Goal: Task Accomplishment & Management: Manage account settings

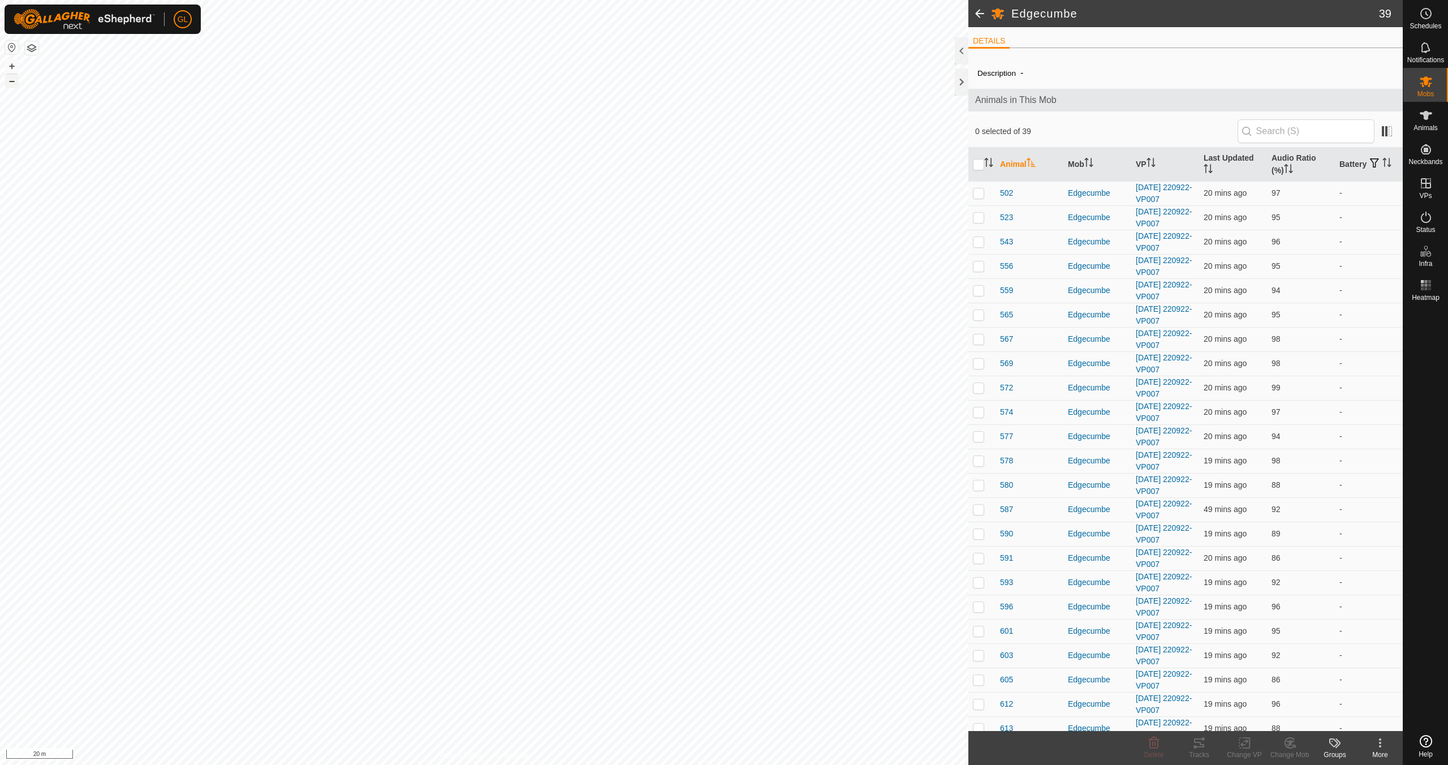
click at [13, 83] on button "–" at bounding box center [12, 81] width 14 height 14
click at [14, 83] on button "–" at bounding box center [12, 81] width 14 height 14
click at [1338, 180] on link "In Rotation" at bounding box center [1354, 182] width 97 height 23
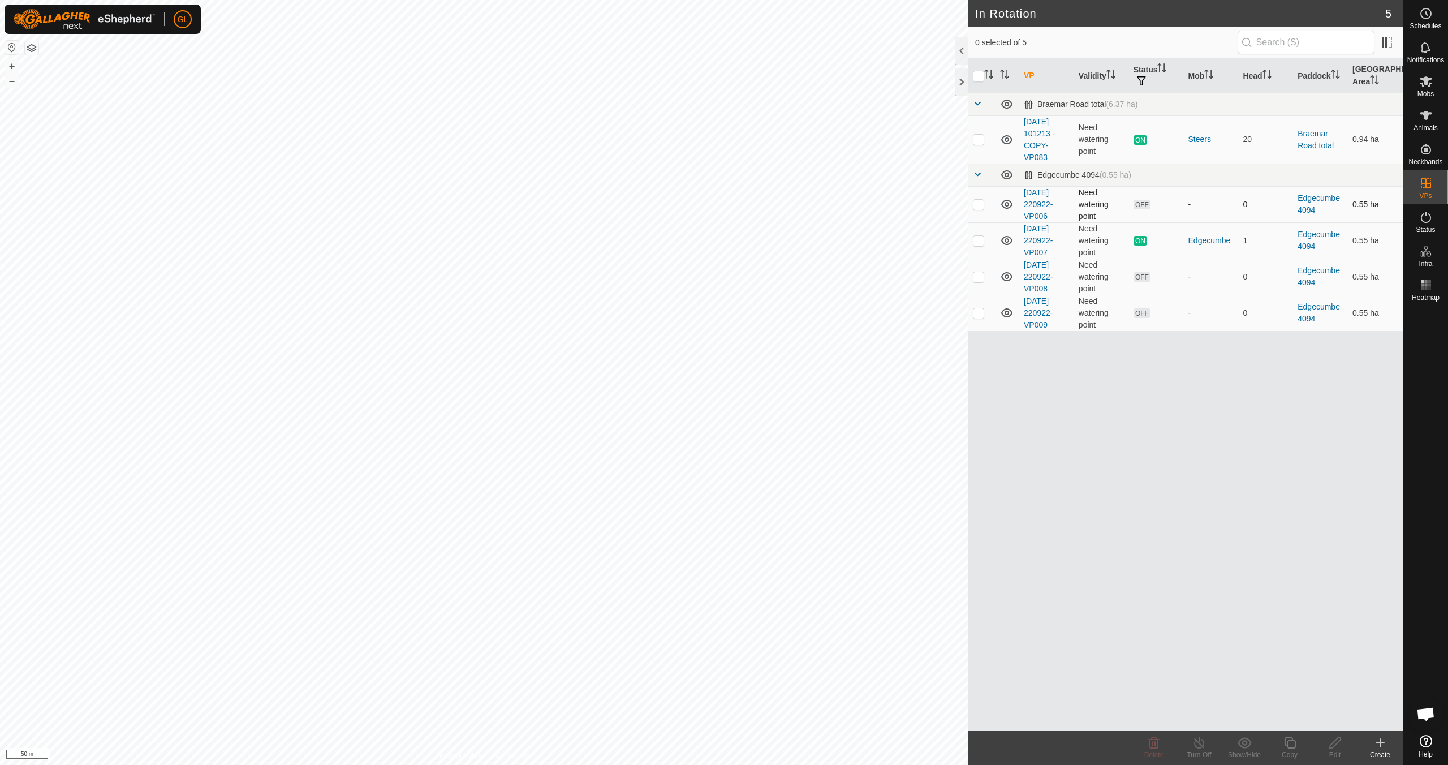
click at [979, 206] on p-checkbox at bounding box center [978, 204] width 11 height 9
checkbox input "true"
click at [979, 241] on p-checkbox at bounding box center [978, 240] width 11 height 9
click at [980, 242] on p-checkbox at bounding box center [978, 240] width 11 height 9
checkbox input "false"
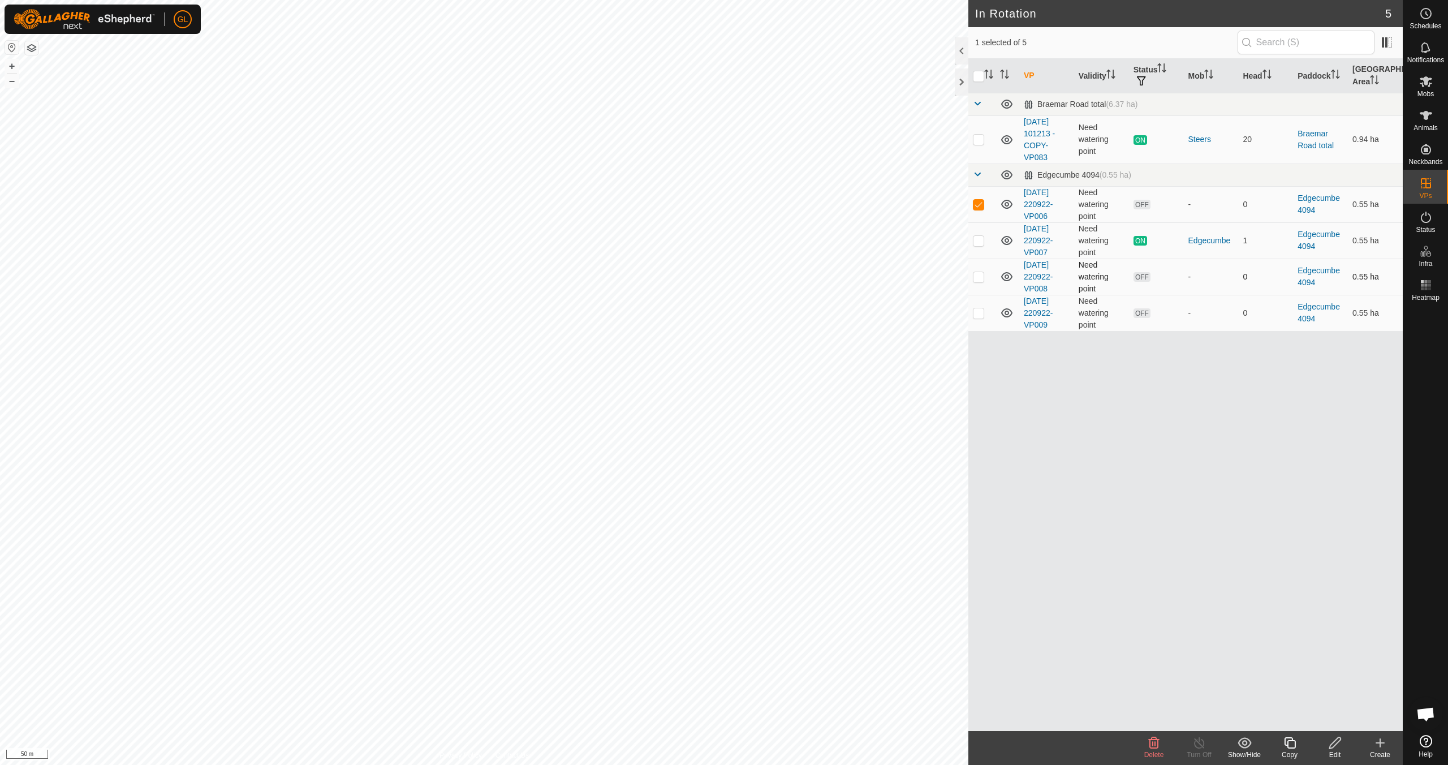
click at [981, 276] on p-checkbox at bounding box center [978, 276] width 11 height 9
checkbox input "true"
click at [976, 314] on p-checkbox at bounding box center [978, 312] width 11 height 9
checkbox input "true"
click at [1156, 748] on icon at bounding box center [1154, 742] width 11 height 11
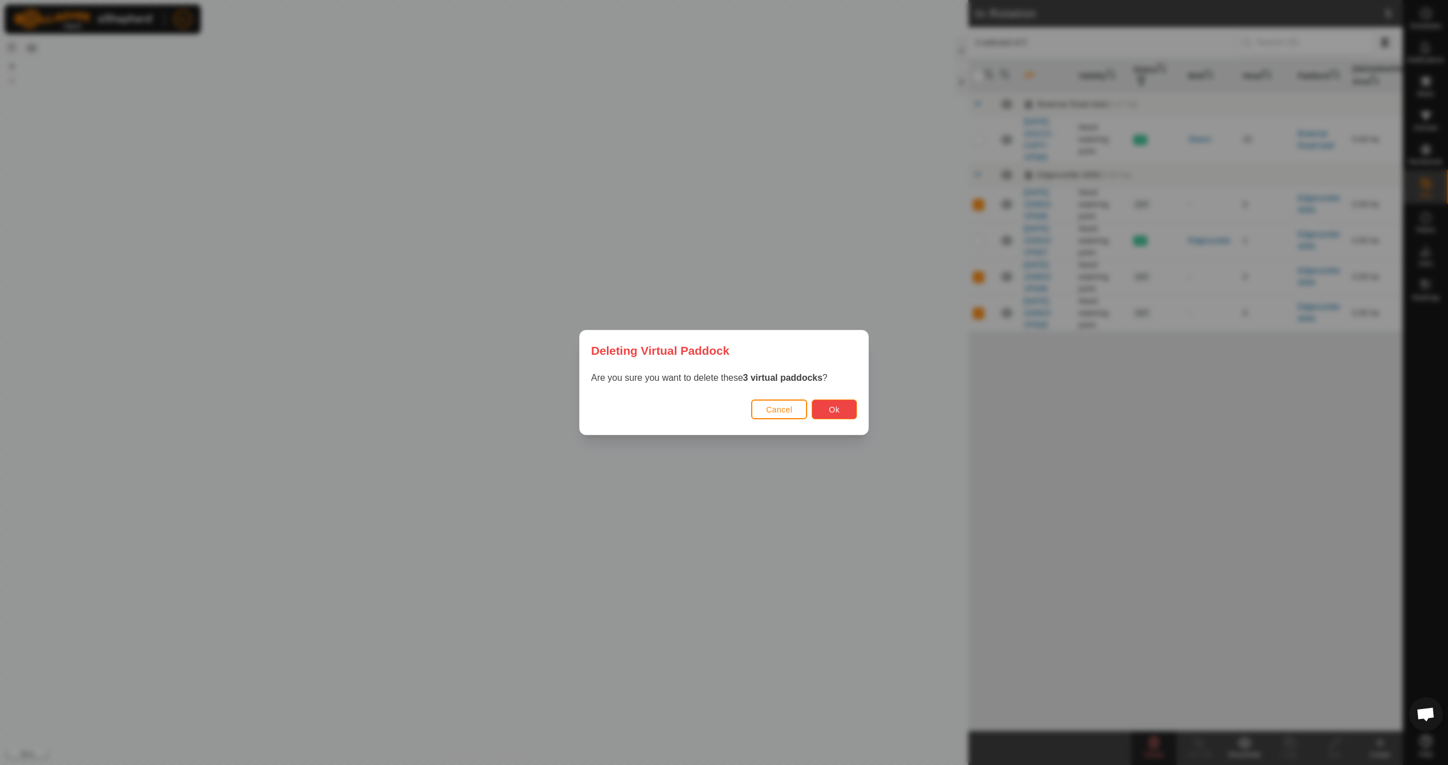
click at [848, 408] on button "Ok" at bounding box center [834, 409] width 45 height 20
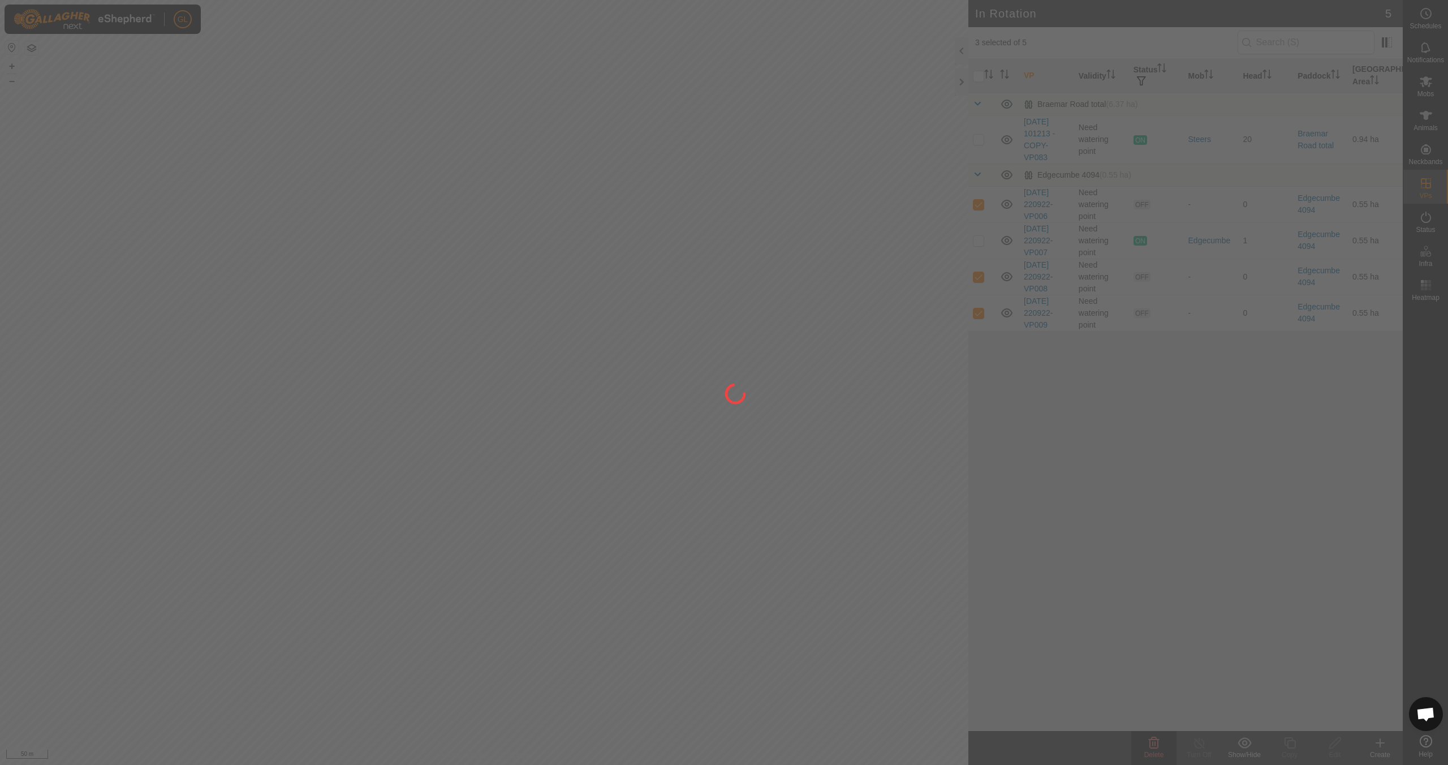
checkbox input "false"
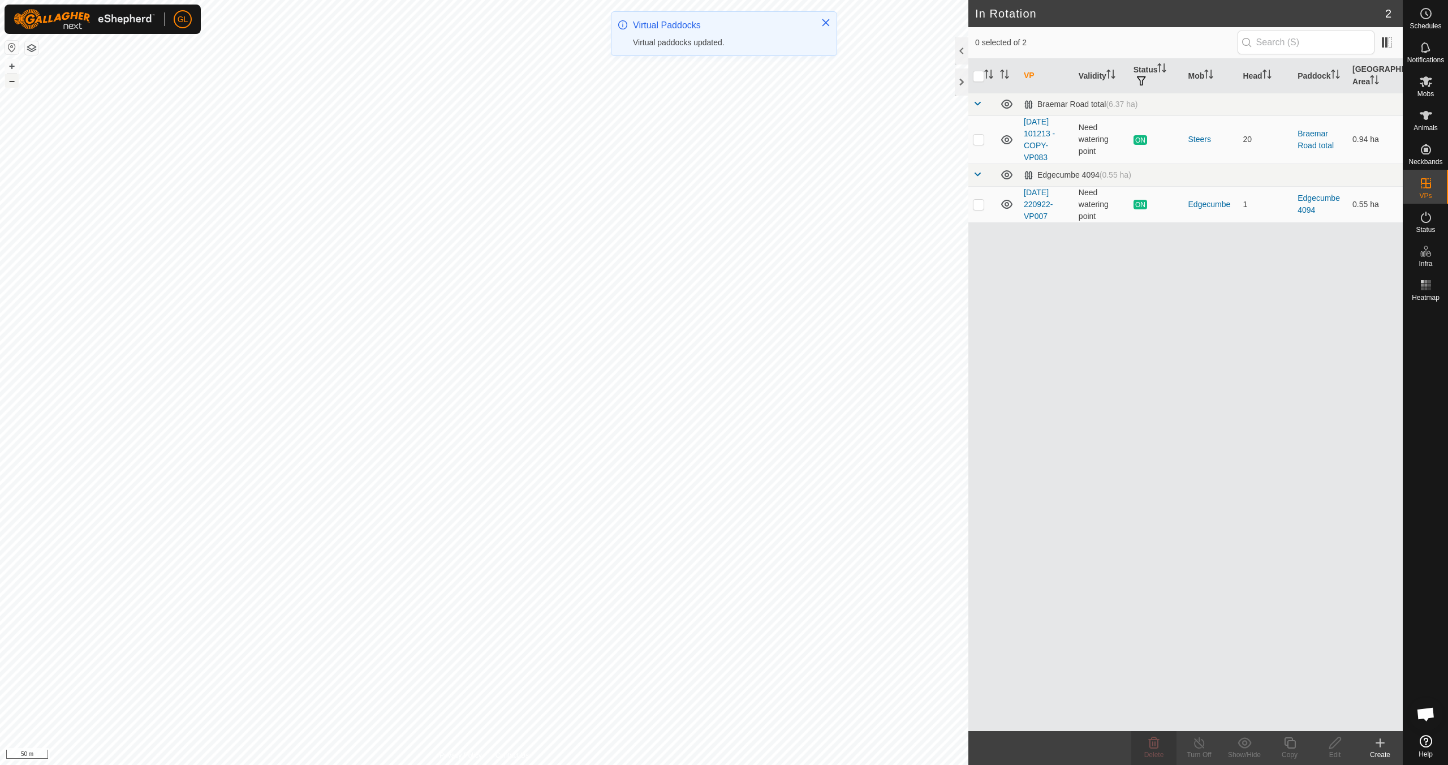
click at [11, 80] on button "–" at bounding box center [12, 81] width 14 height 14
click at [11, 79] on button "–" at bounding box center [12, 81] width 14 height 14
click at [12, 79] on button "–" at bounding box center [12, 81] width 14 height 14
click at [11, 83] on button "–" at bounding box center [12, 81] width 14 height 14
click at [15, 69] on button "+" at bounding box center [12, 66] width 14 height 14
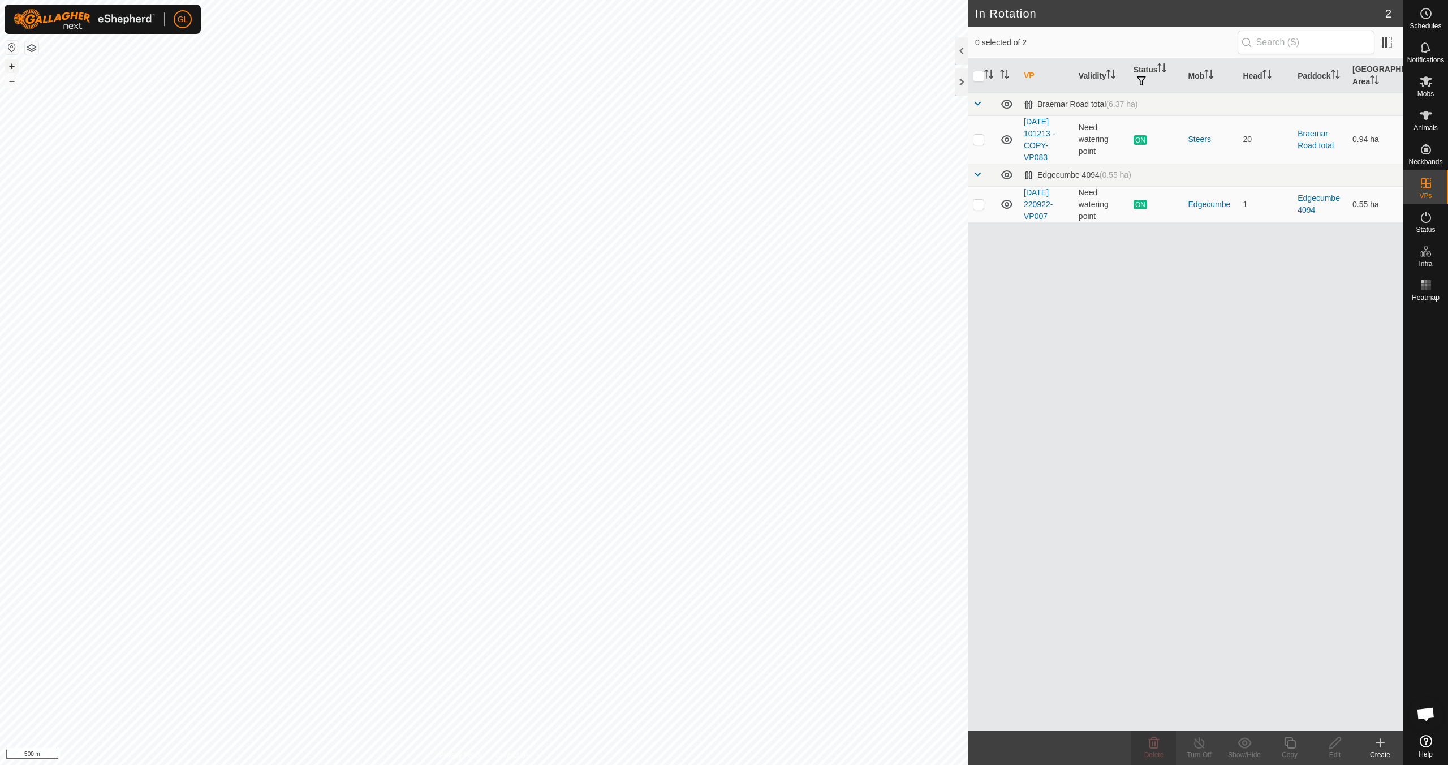
click at [10, 66] on button "+" at bounding box center [12, 66] width 14 height 14
click at [12, 64] on button "+" at bounding box center [12, 66] width 14 height 14
click at [12, 68] on button "+" at bounding box center [12, 66] width 14 height 14
click at [979, 139] on p-checkbox at bounding box center [978, 139] width 11 height 9
checkbox input "true"
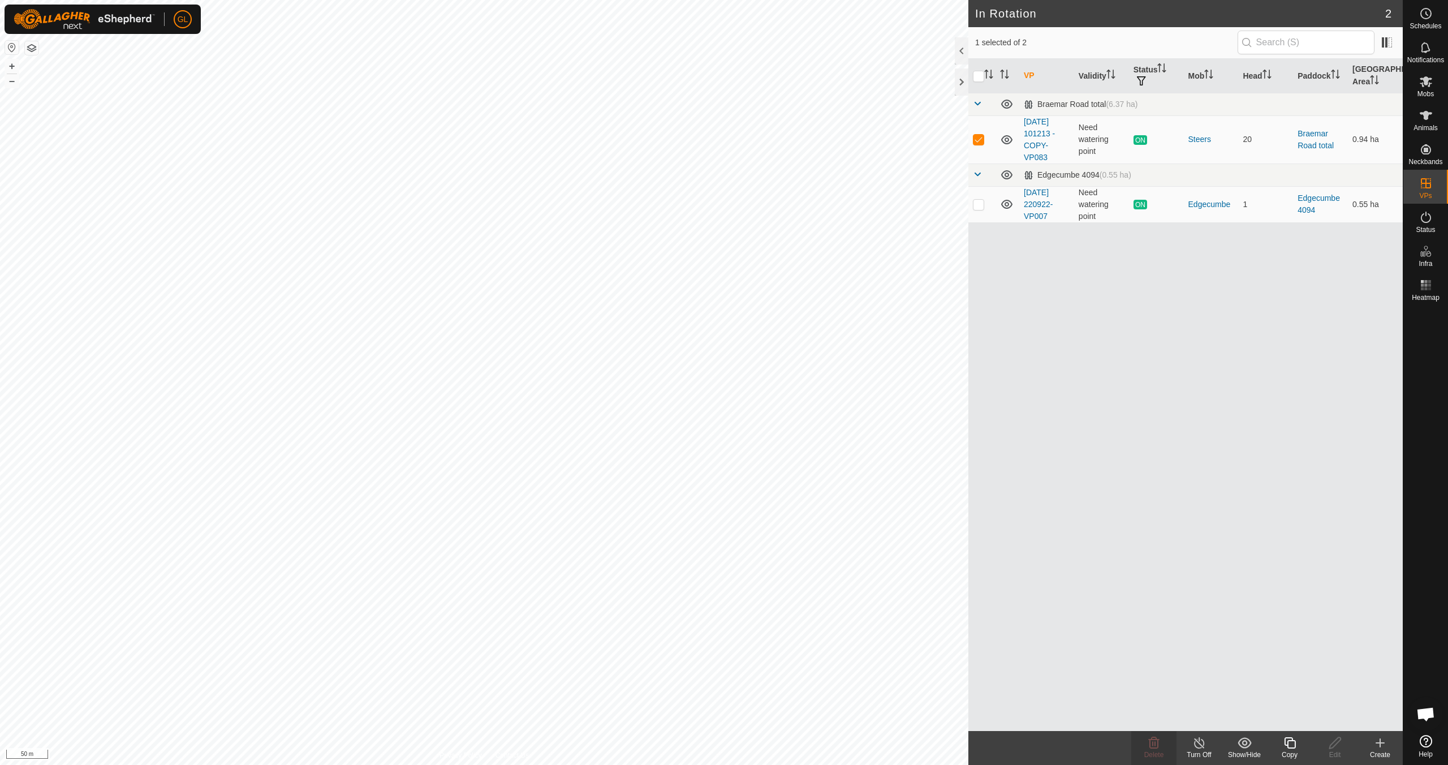
click at [1295, 748] on icon at bounding box center [1289, 742] width 11 height 11
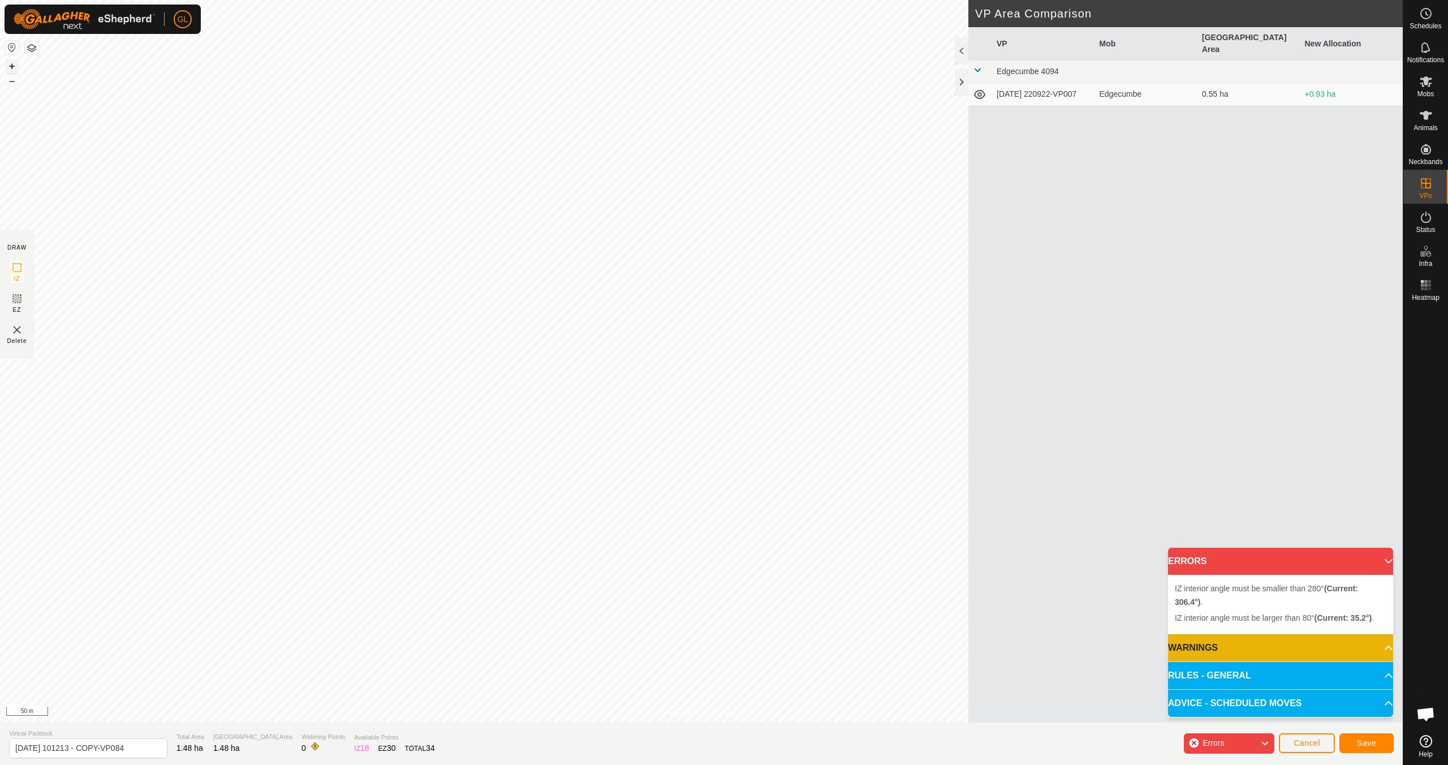
click at [16, 66] on button "+" at bounding box center [12, 66] width 14 height 14
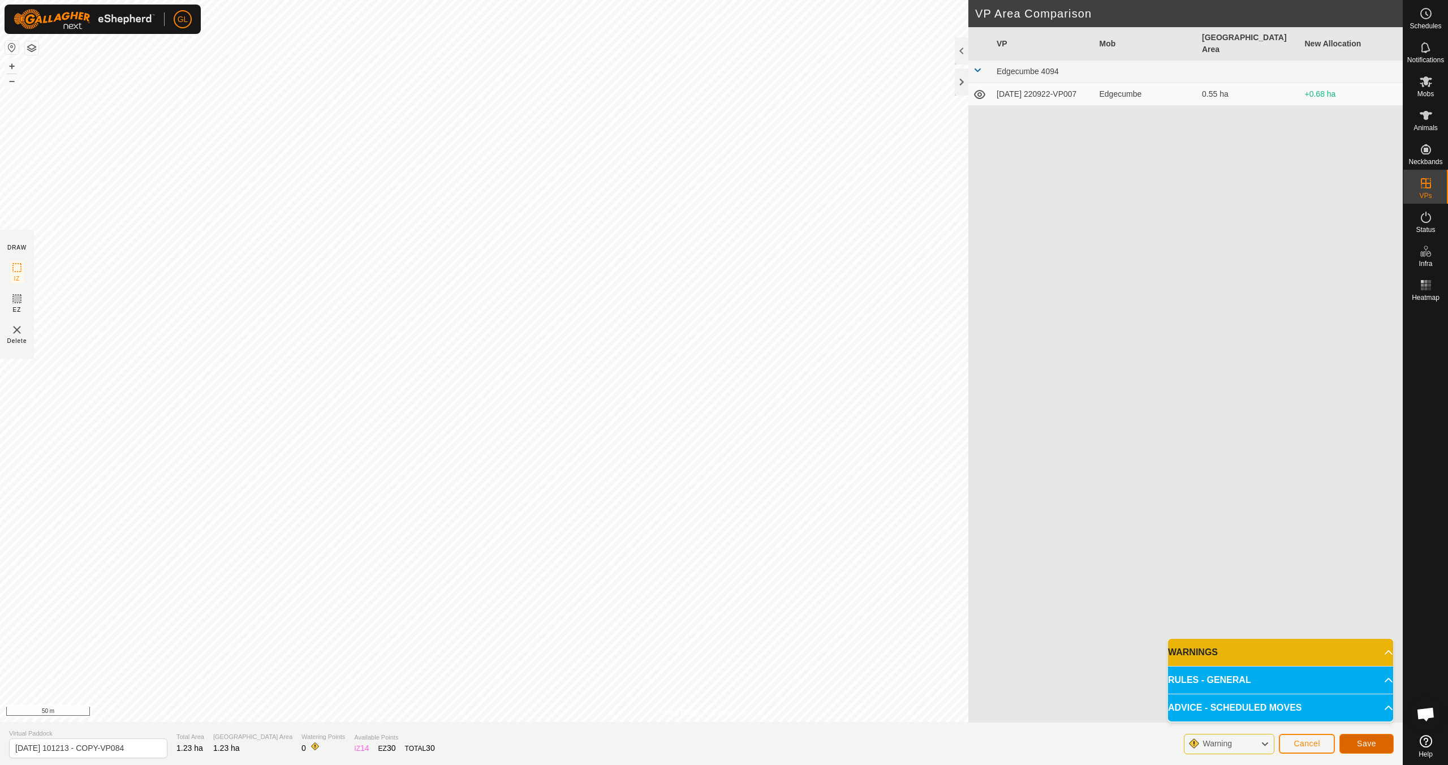
click at [1373, 742] on span "Save" at bounding box center [1366, 743] width 19 height 9
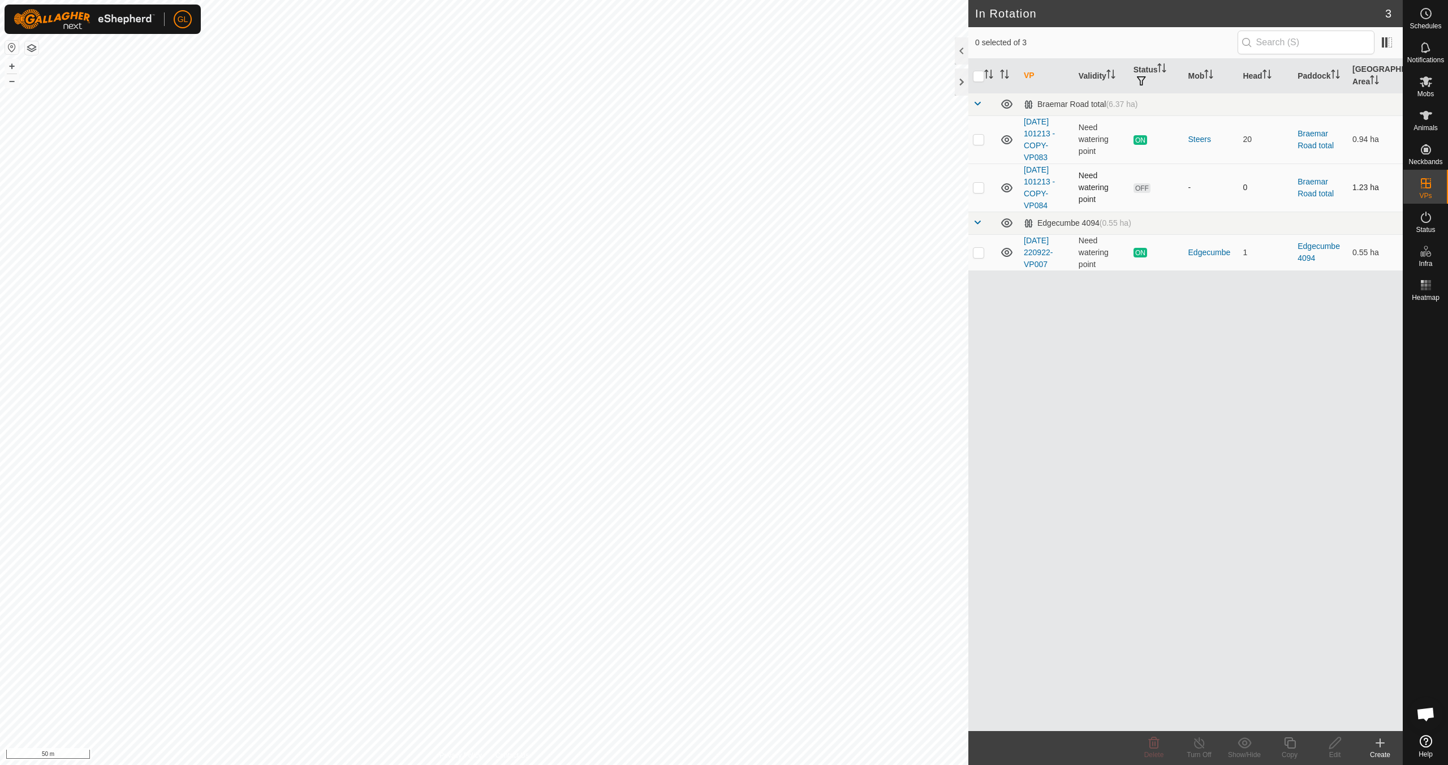
click at [979, 186] on p-checkbox at bounding box center [978, 187] width 11 height 9
checkbox input "true"
click at [1336, 747] on icon at bounding box center [1335, 743] width 14 height 14
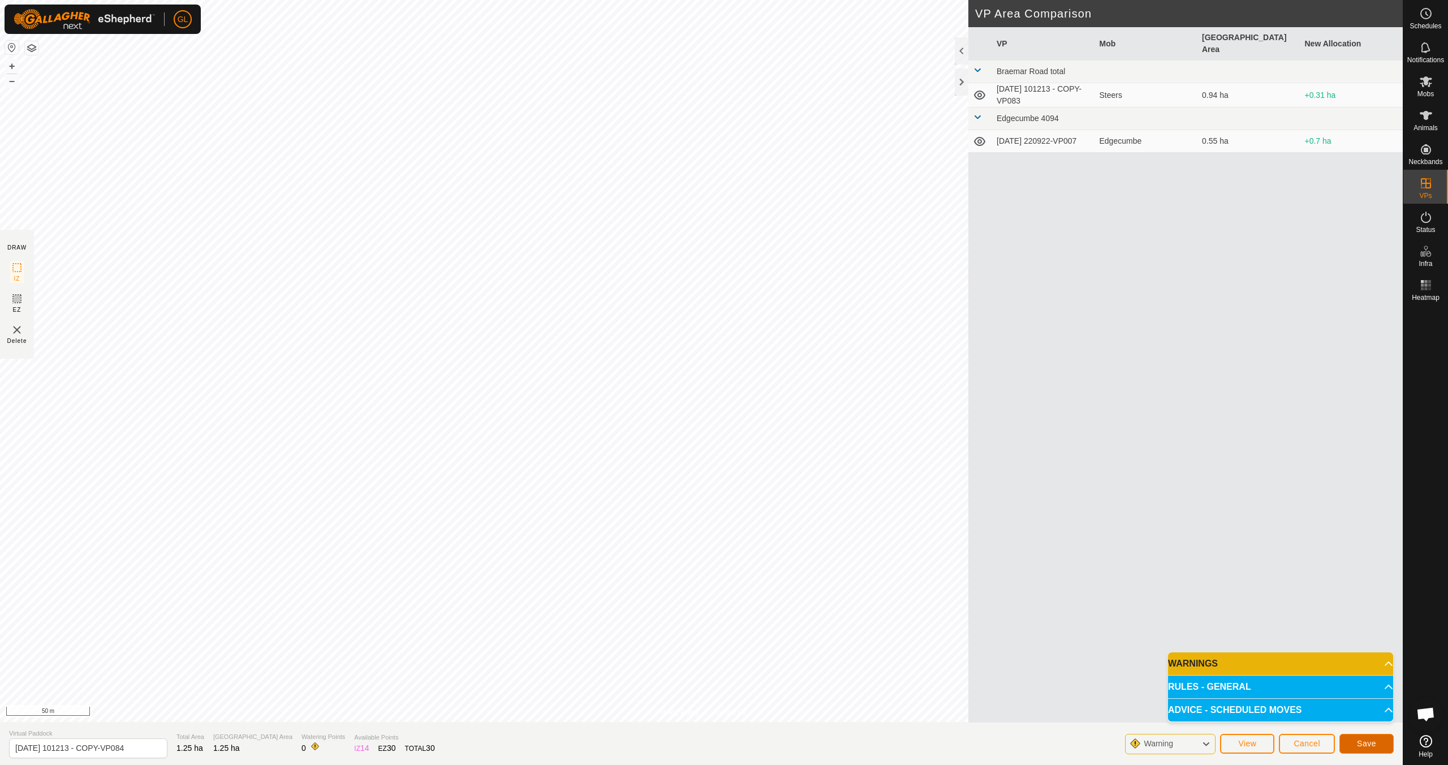
click at [1369, 739] on span "Save" at bounding box center [1366, 743] width 19 height 9
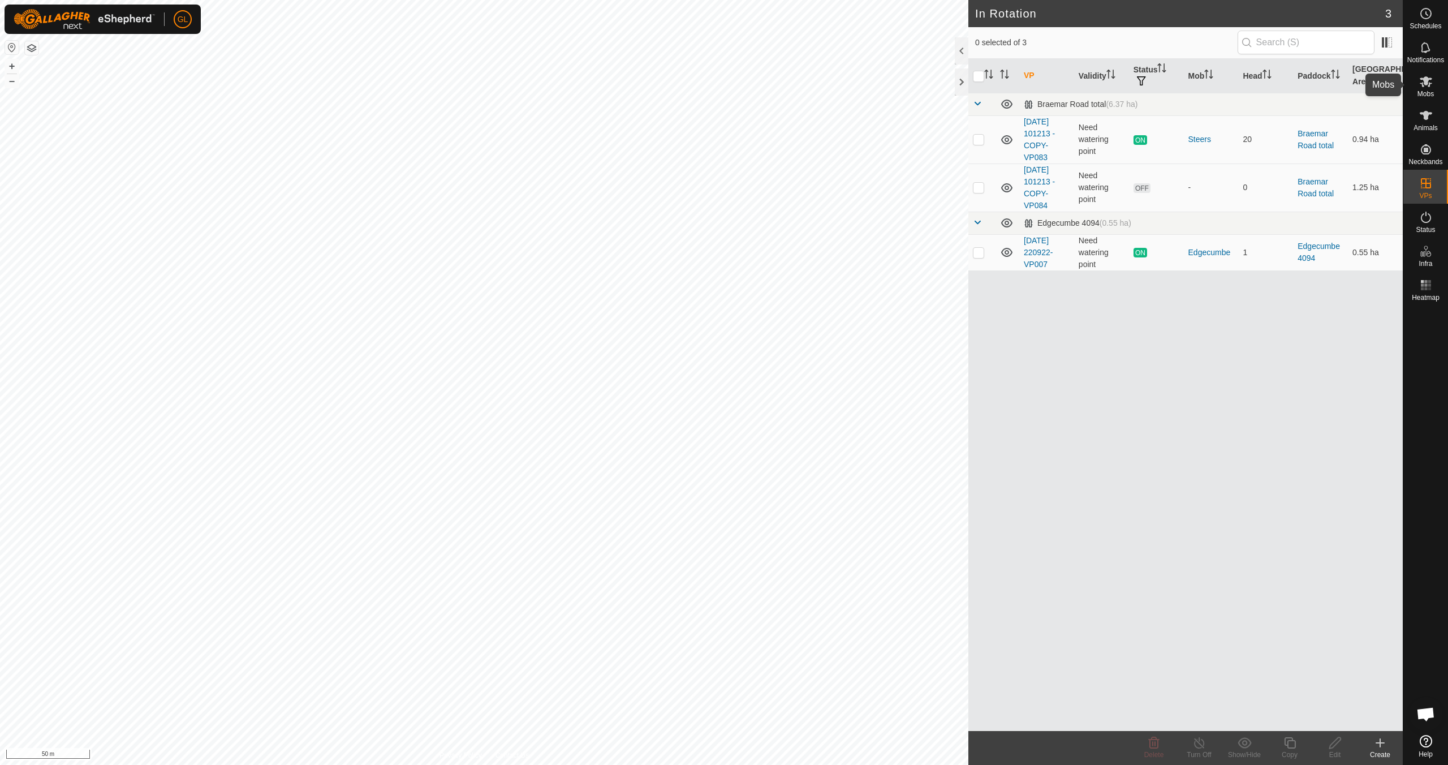
click at [1434, 94] on div "Mobs" at bounding box center [1426, 85] width 45 height 34
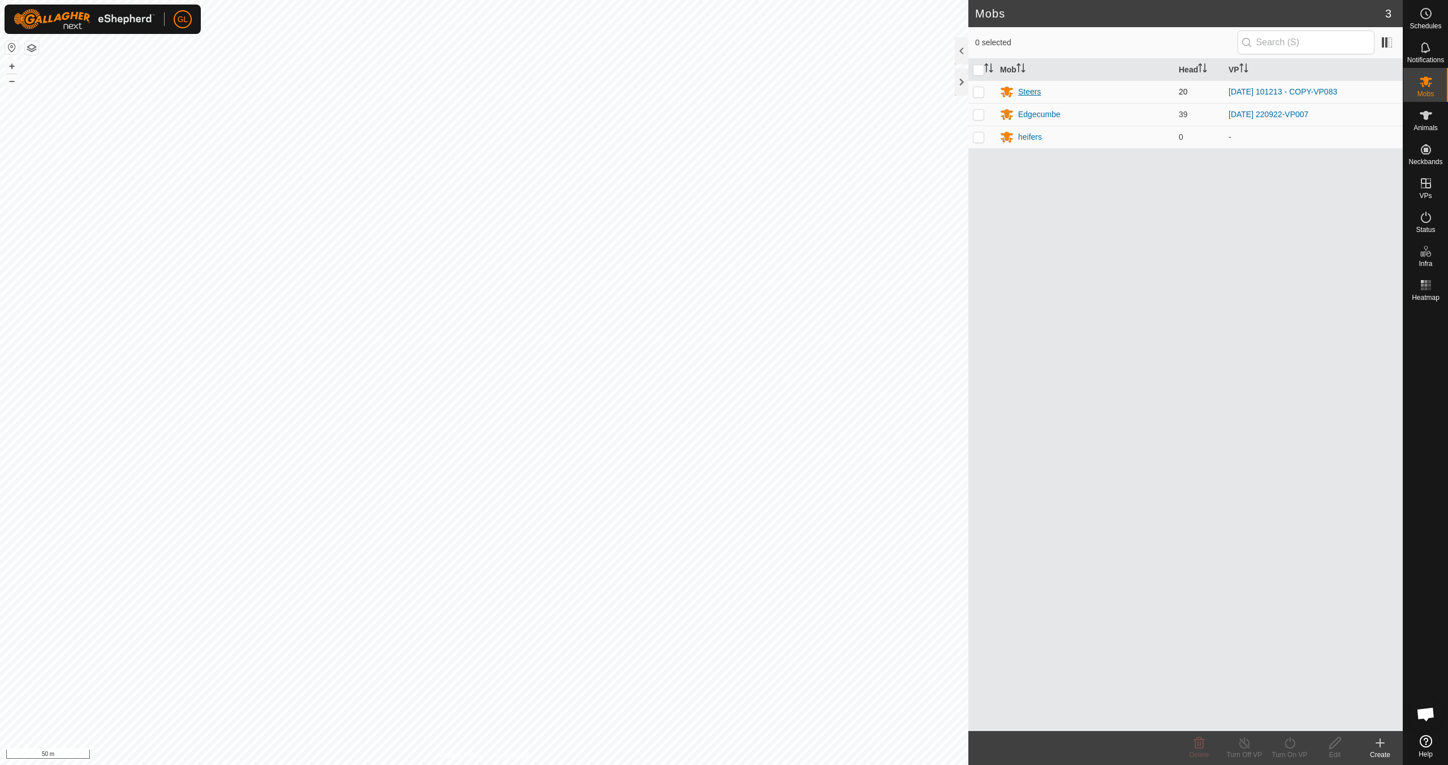
click at [1030, 91] on div "Steers" at bounding box center [1029, 92] width 23 height 12
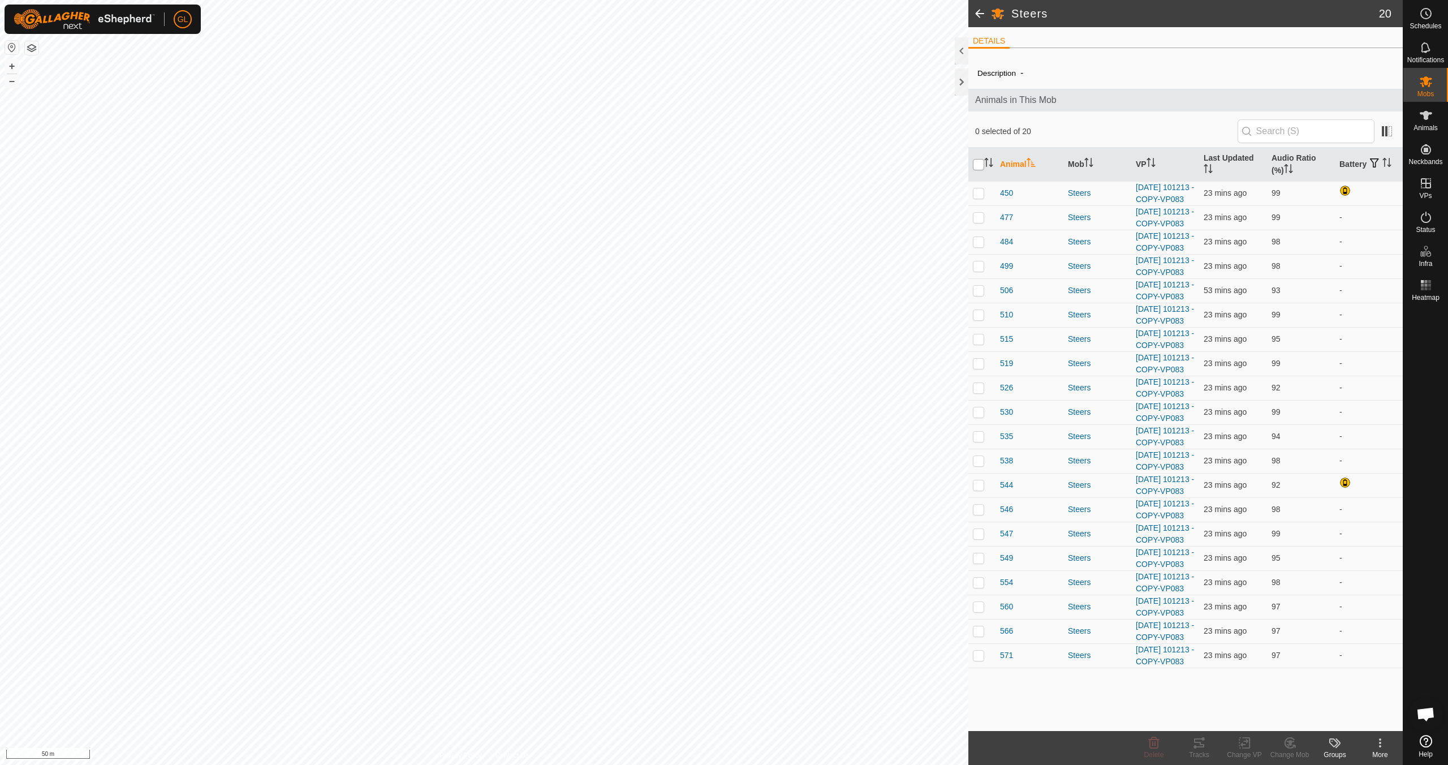
click at [978, 165] on input "checkbox" at bounding box center [978, 164] width 11 height 11
checkbox input "true"
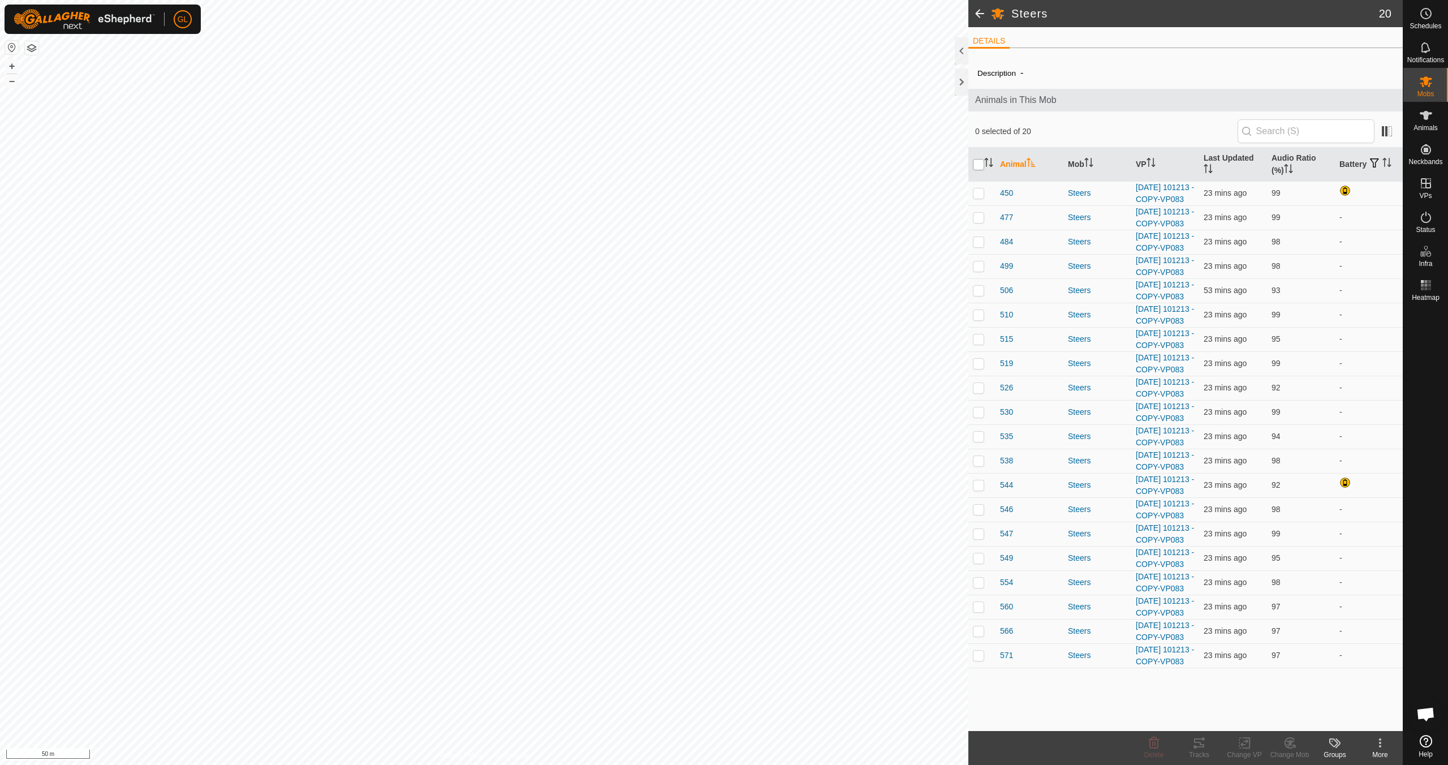
checkbox input "true"
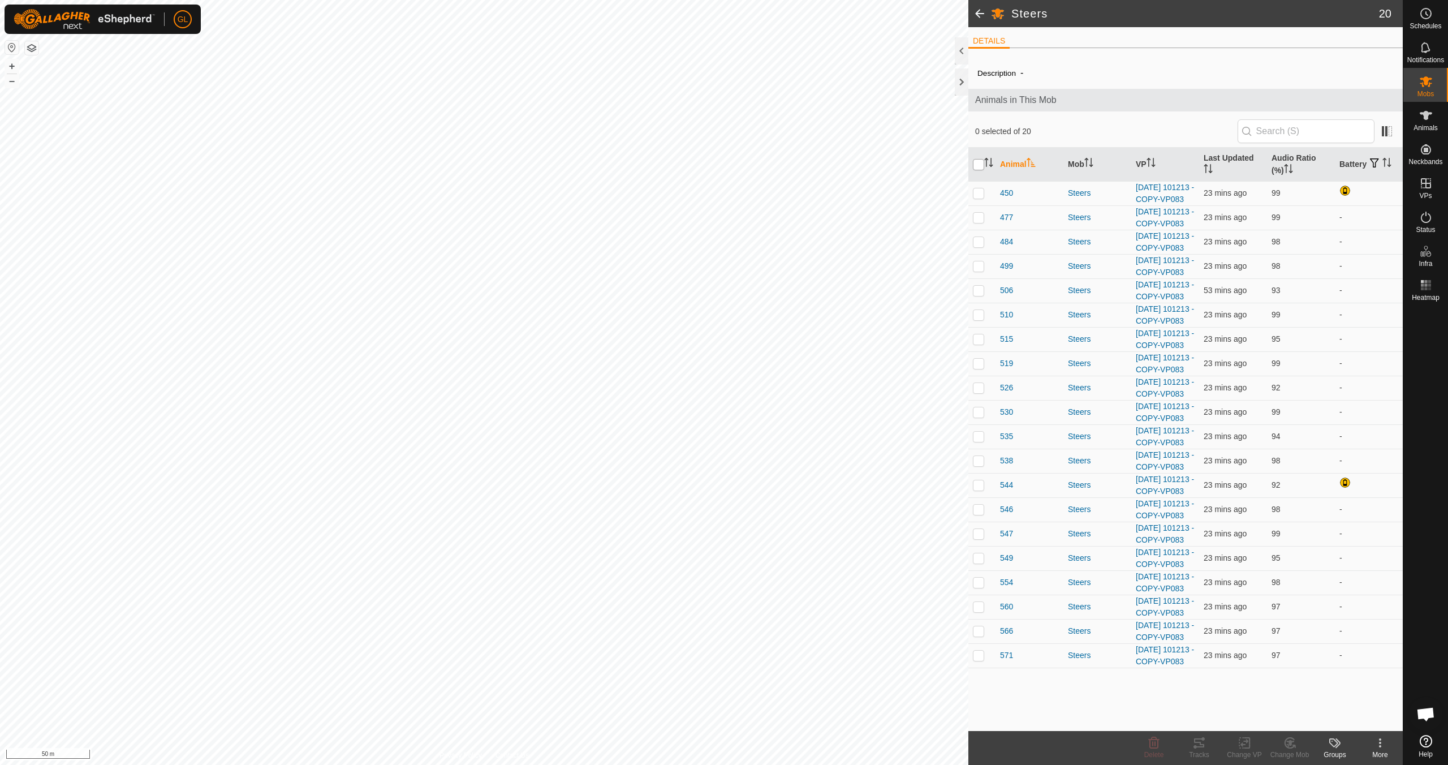
checkbox input "true"
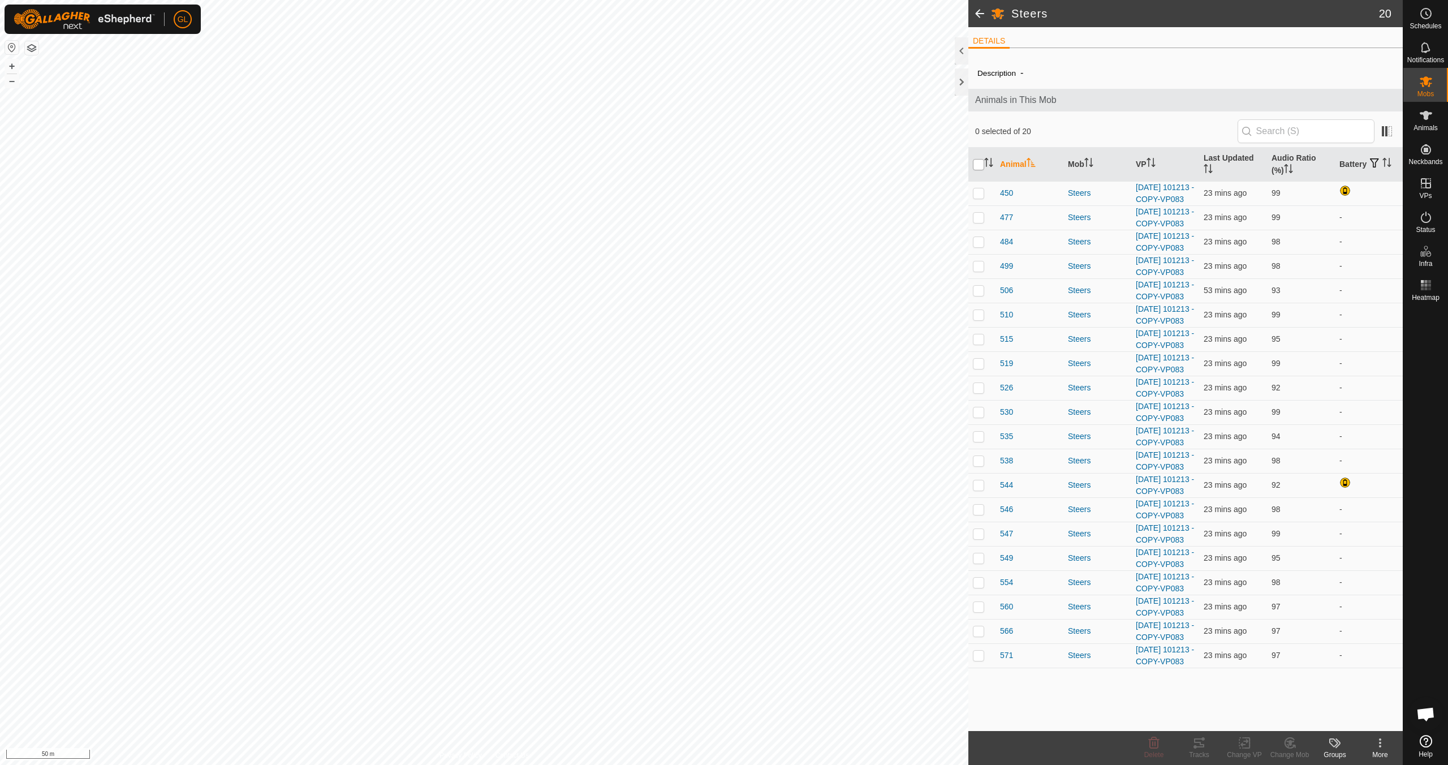
checkbox input "true"
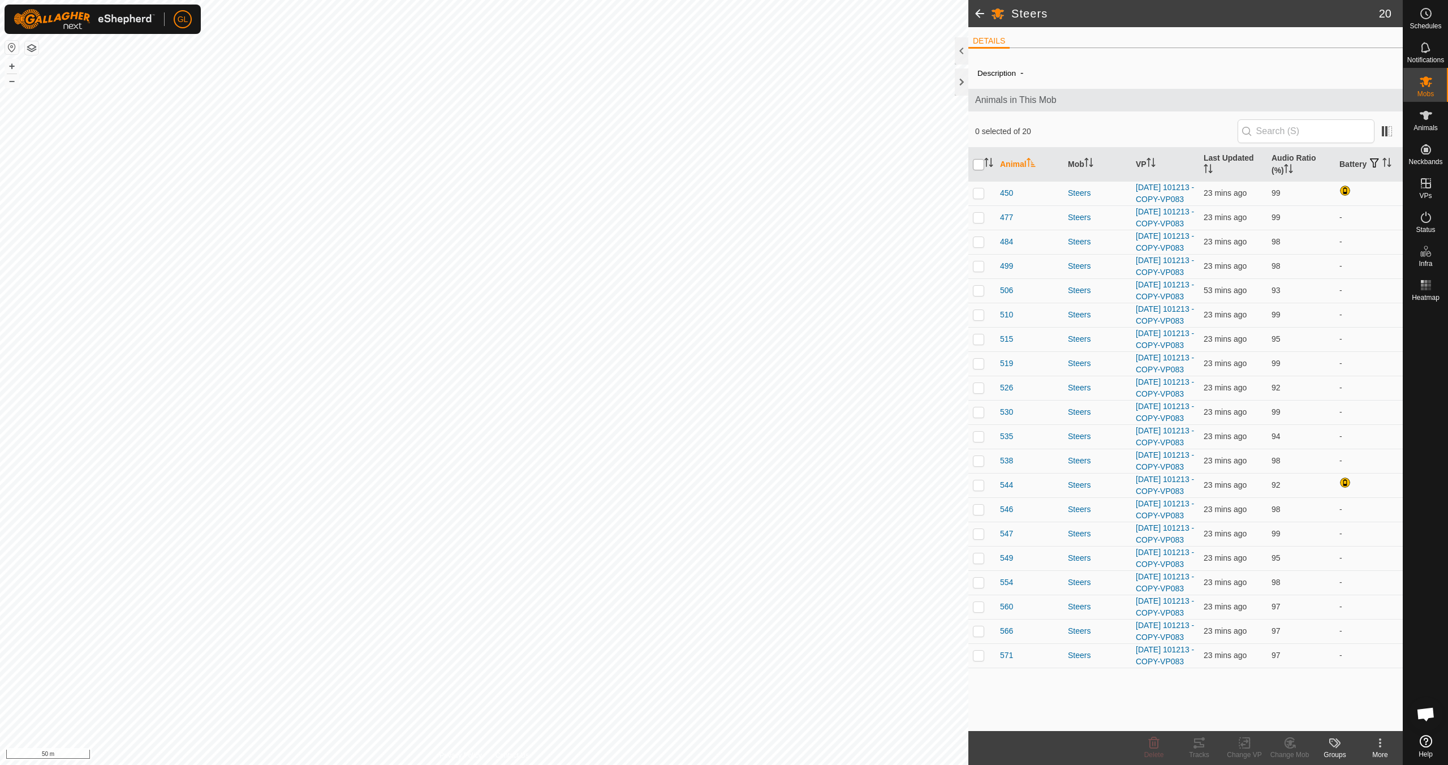
checkbox input "true"
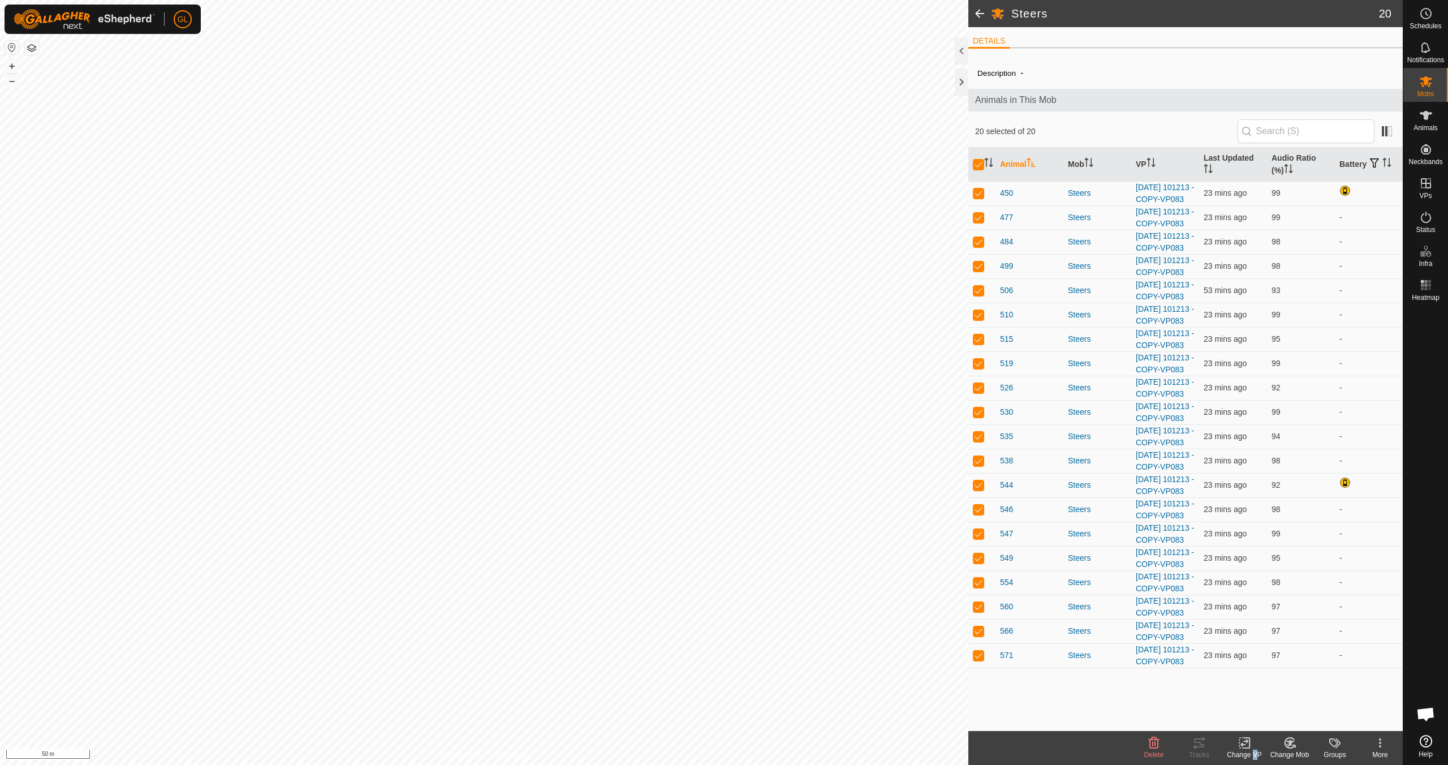
click at [1252, 751] on div "Change VP" at bounding box center [1244, 755] width 45 height 10
click at [1268, 699] on link "Choose VP..." at bounding box center [1279, 694] width 112 height 23
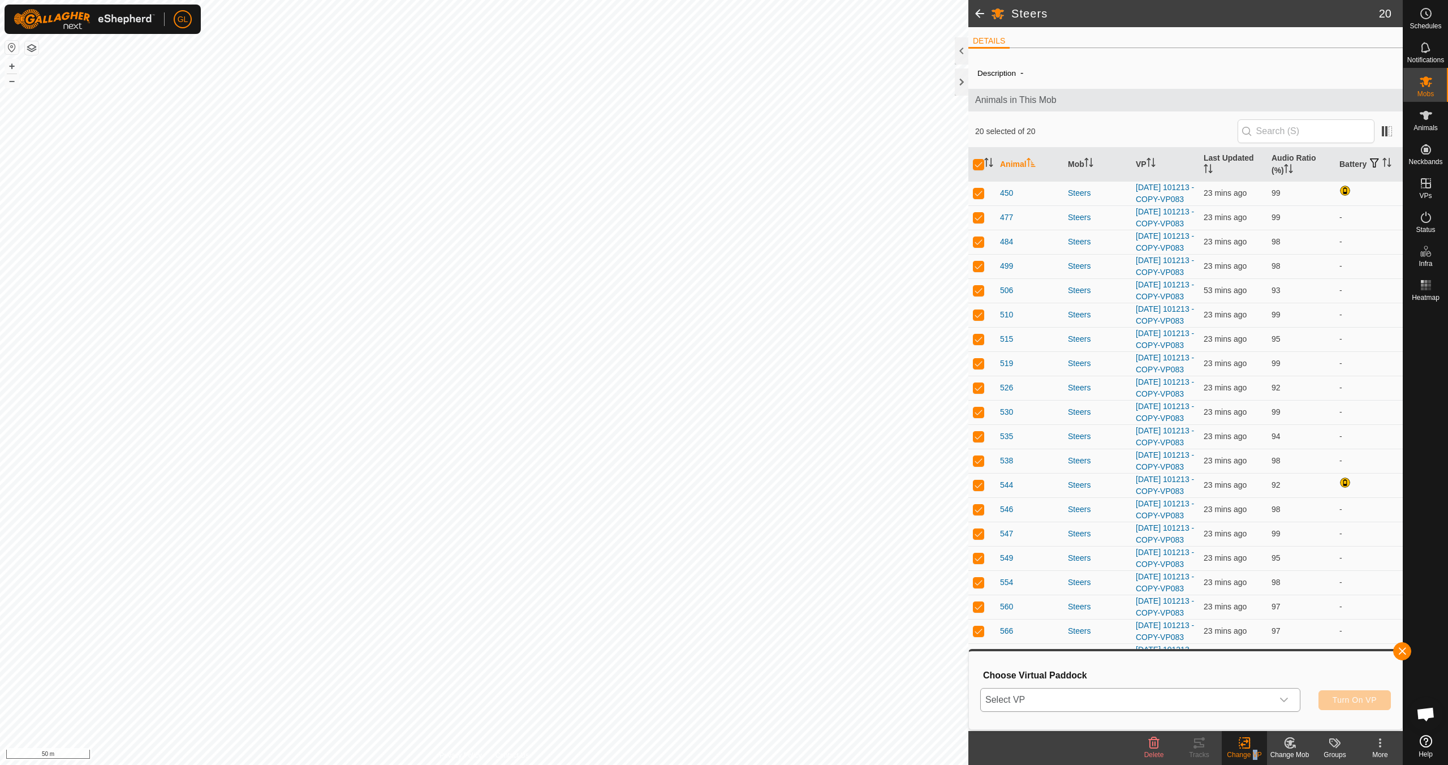
click at [1284, 697] on icon "dropdown trigger" at bounding box center [1284, 699] width 9 height 9
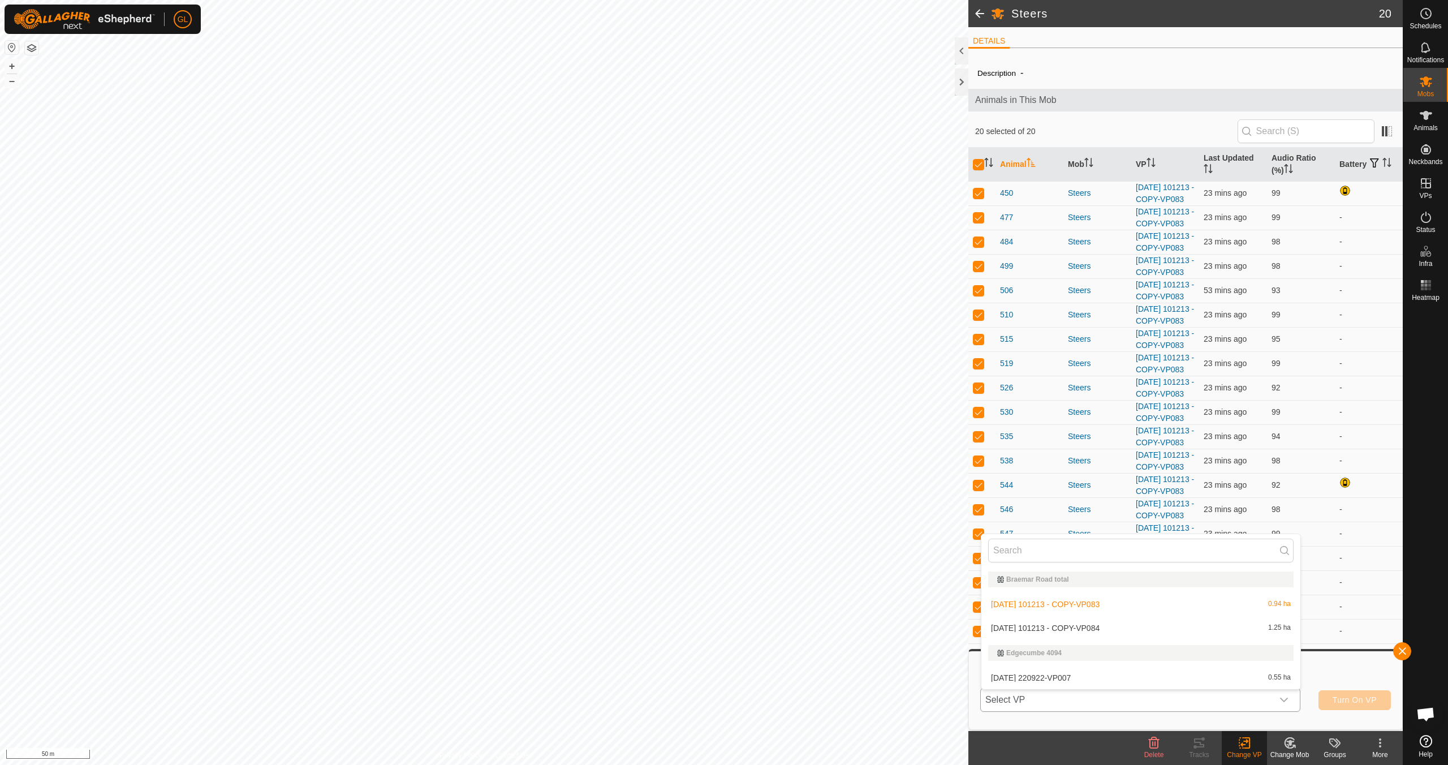
click at [1169, 631] on li "[DATE] 101213 - COPY-VP084 1.25 ha" at bounding box center [1141, 628] width 319 height 23
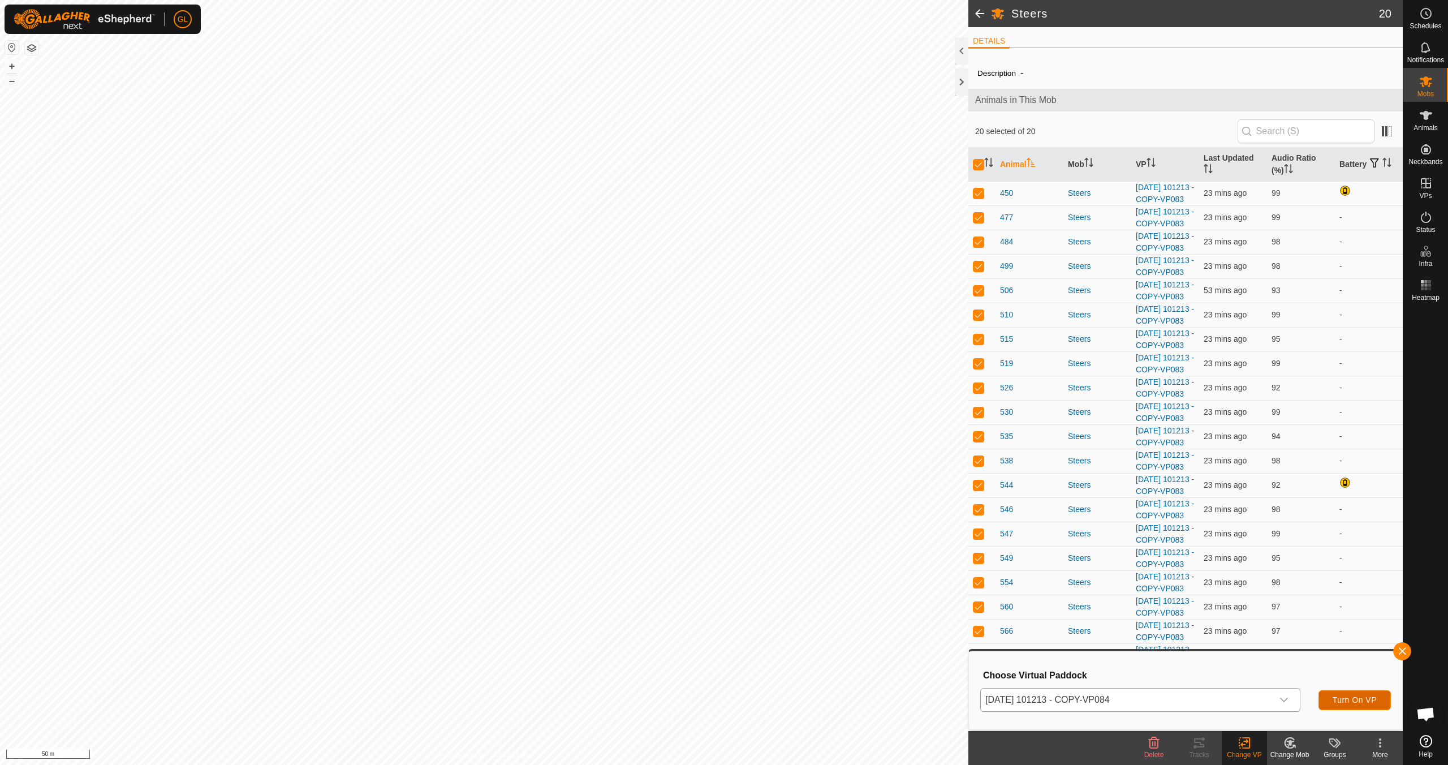
click at [1346, 700] on span "Turn On VP" at bounding box center [1355, 699] width 44 height 9
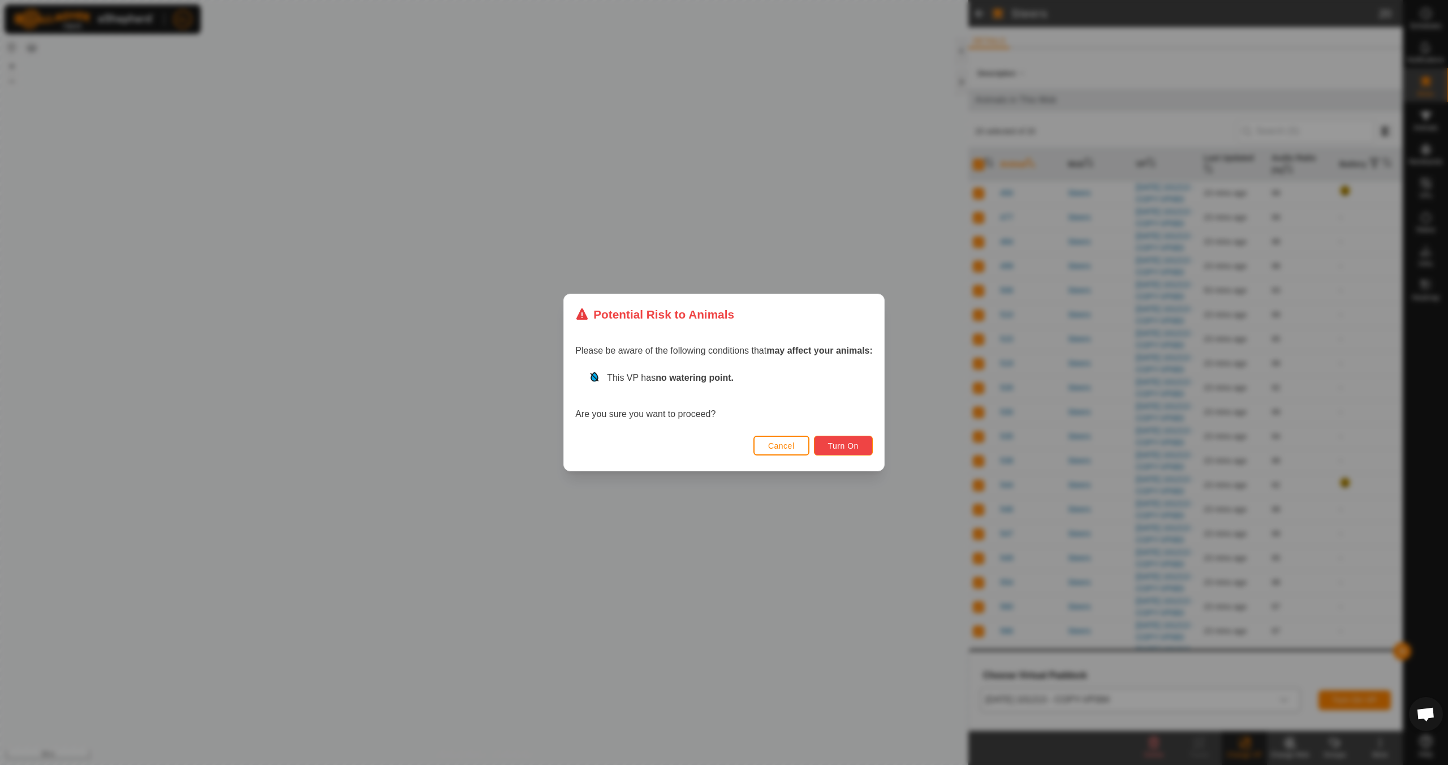
click at [851, 446] on span "Turn On" at bounding box center [843, 445] width 31 height 9
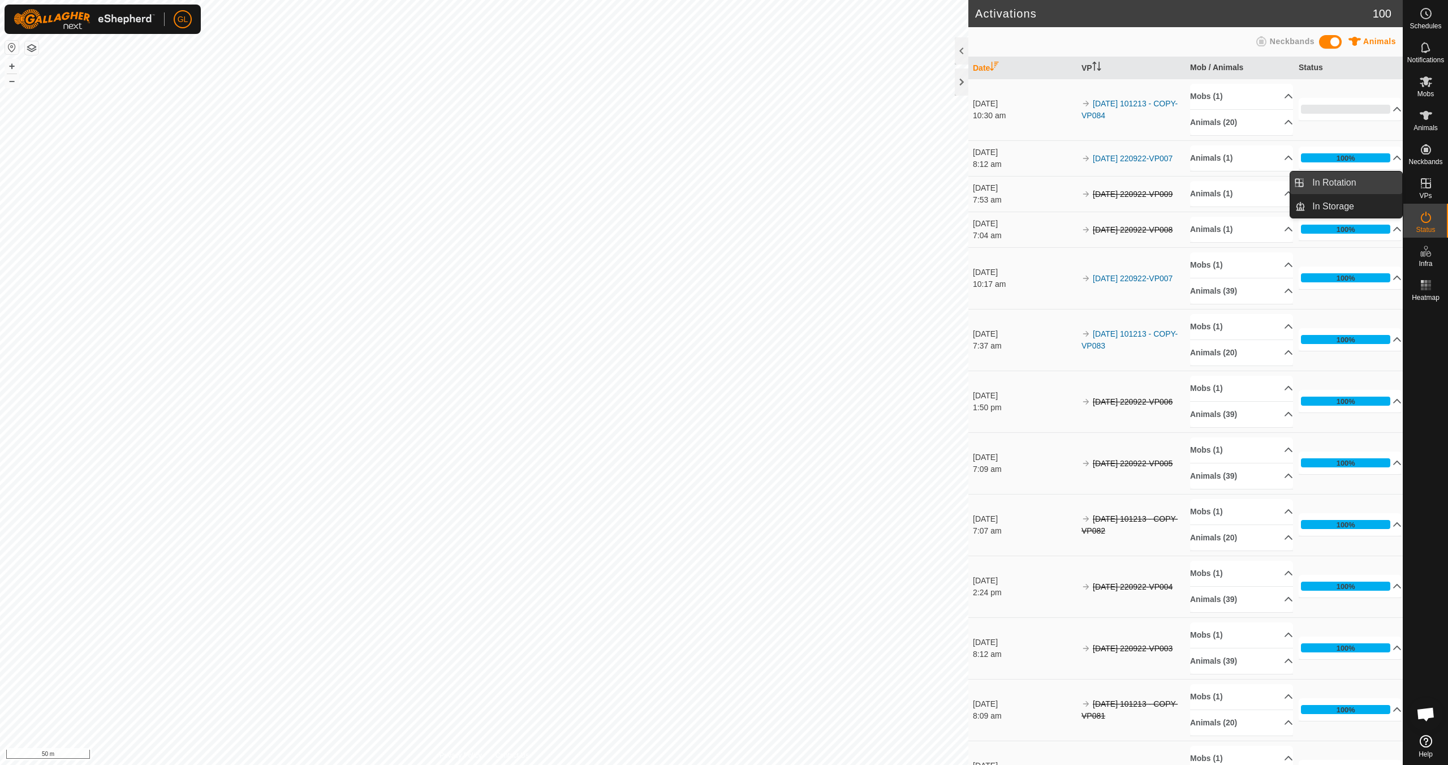
click at [1352, 179] on link "In Rotation" at bounding box center [1354, 182] width 97 height 23
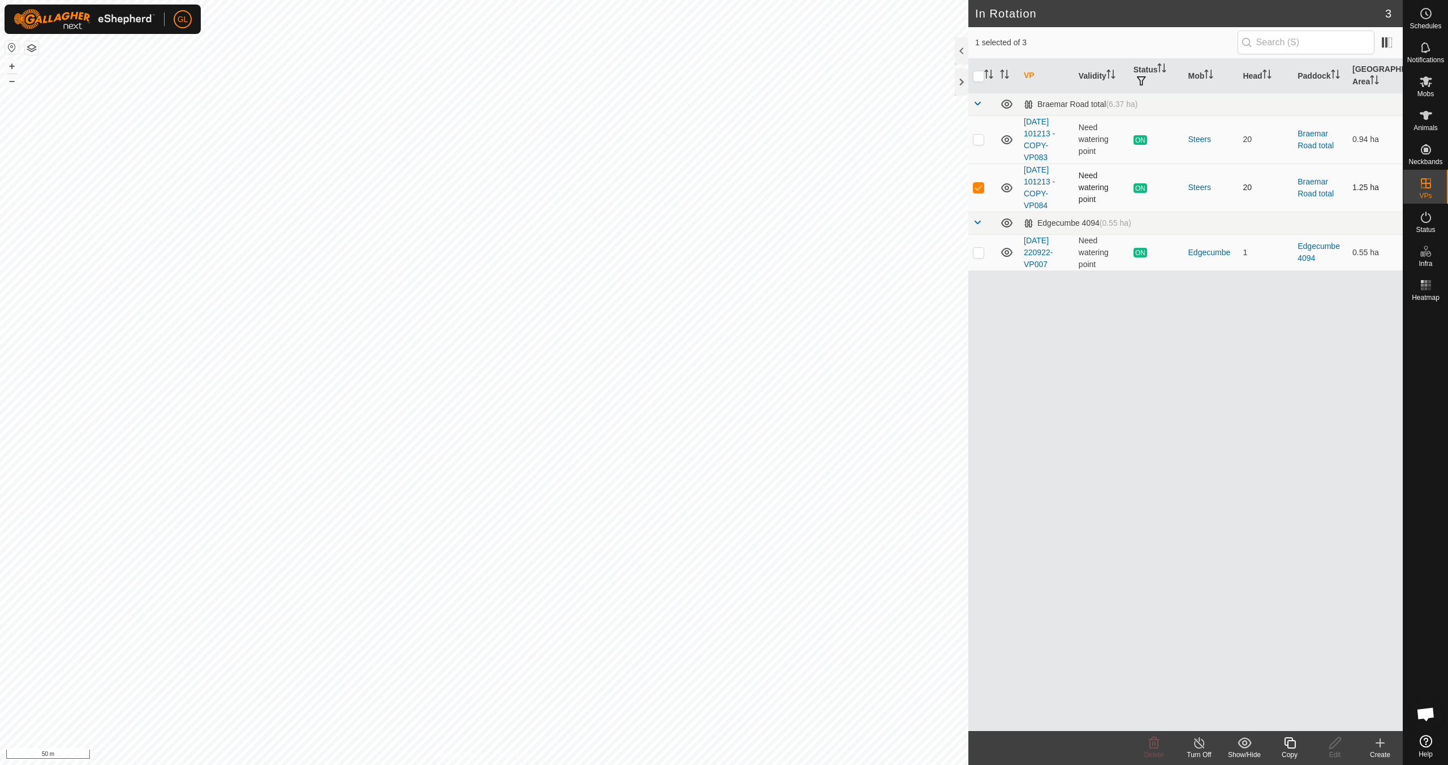
click at [979, 187] on p-checkbox at bounding box center [978, 187] width 11 height 9
checkbox input "false"
click at [1379, 745] on icon at bounding box center [1381, 743] width 14 height 14
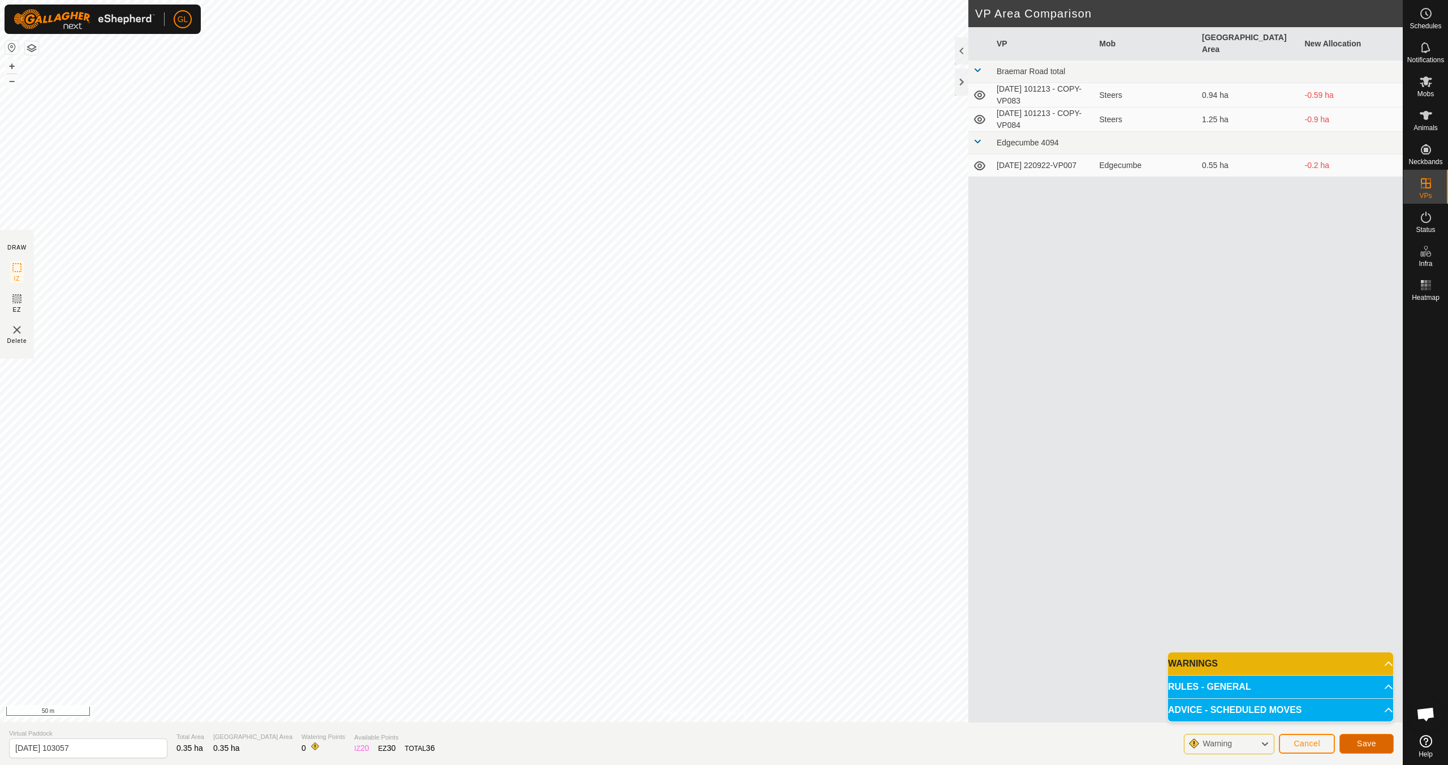
click at [1371, 745] on span "Save" at bounding box center [1366, 743] width 19 height 9
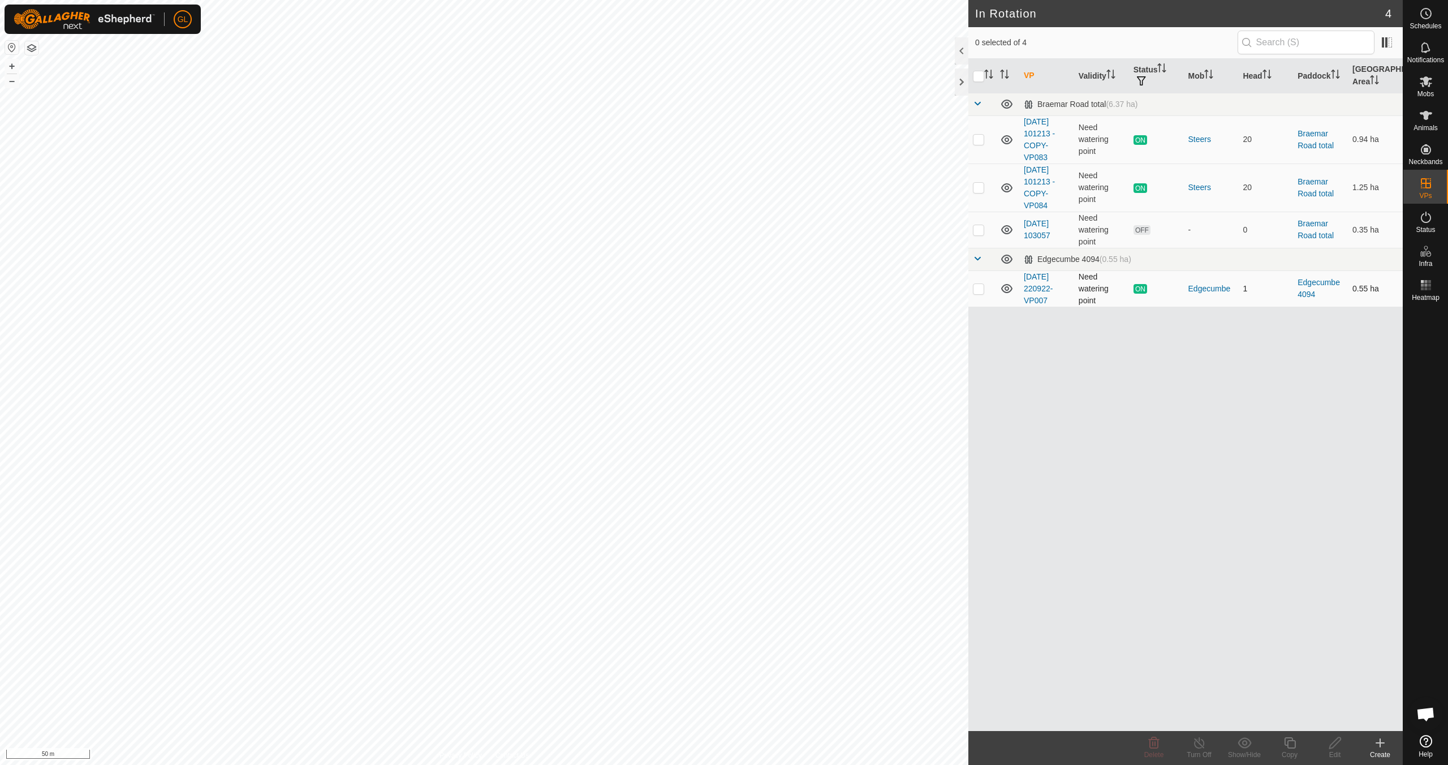
click at [979, 289] on p-checkbox at bounding box center [978, 288] width 11 height 9
click at [983, 291] on p-checkbox at bounding box center [978, 288] width 11 height 9
checkbox input "false"
click at [977, 226] on p-checkbox at bounding box center [978, 229] width 11 height 9
checkbox input "true"
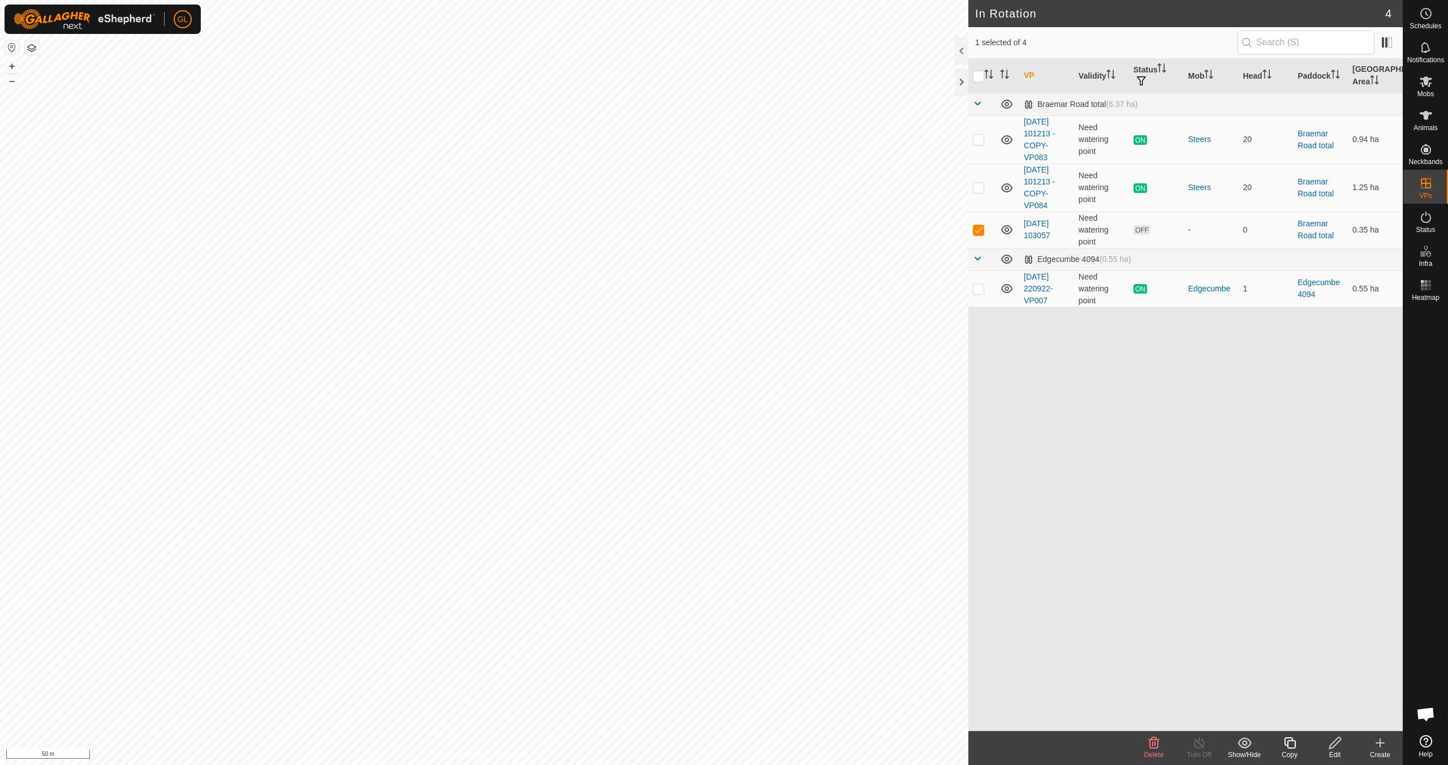
click at [1330, 748] on icon at bounding box center [1335, 742] width 11 height 11
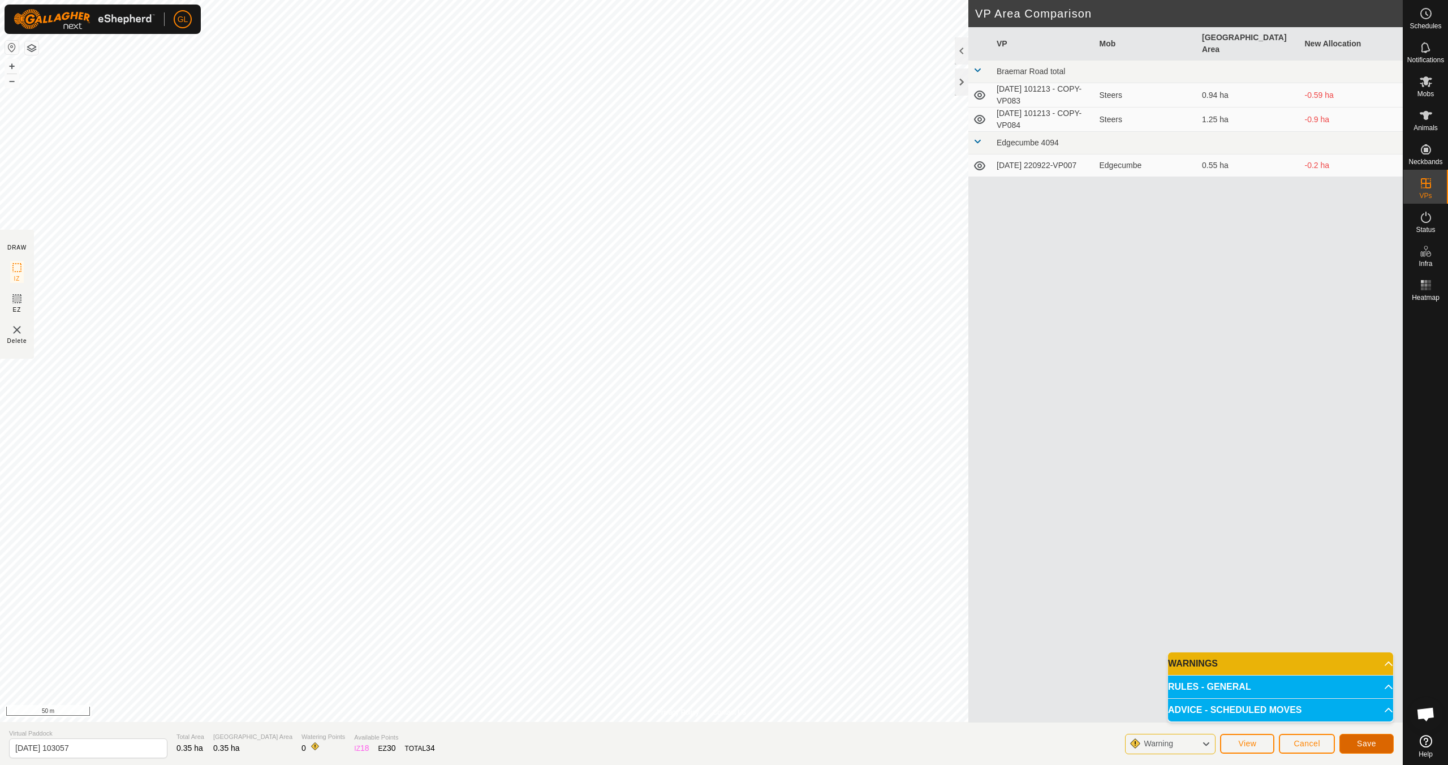
click at [1365, 742] on span "Save" at bounding box center [1366, 743] width 19 height 9
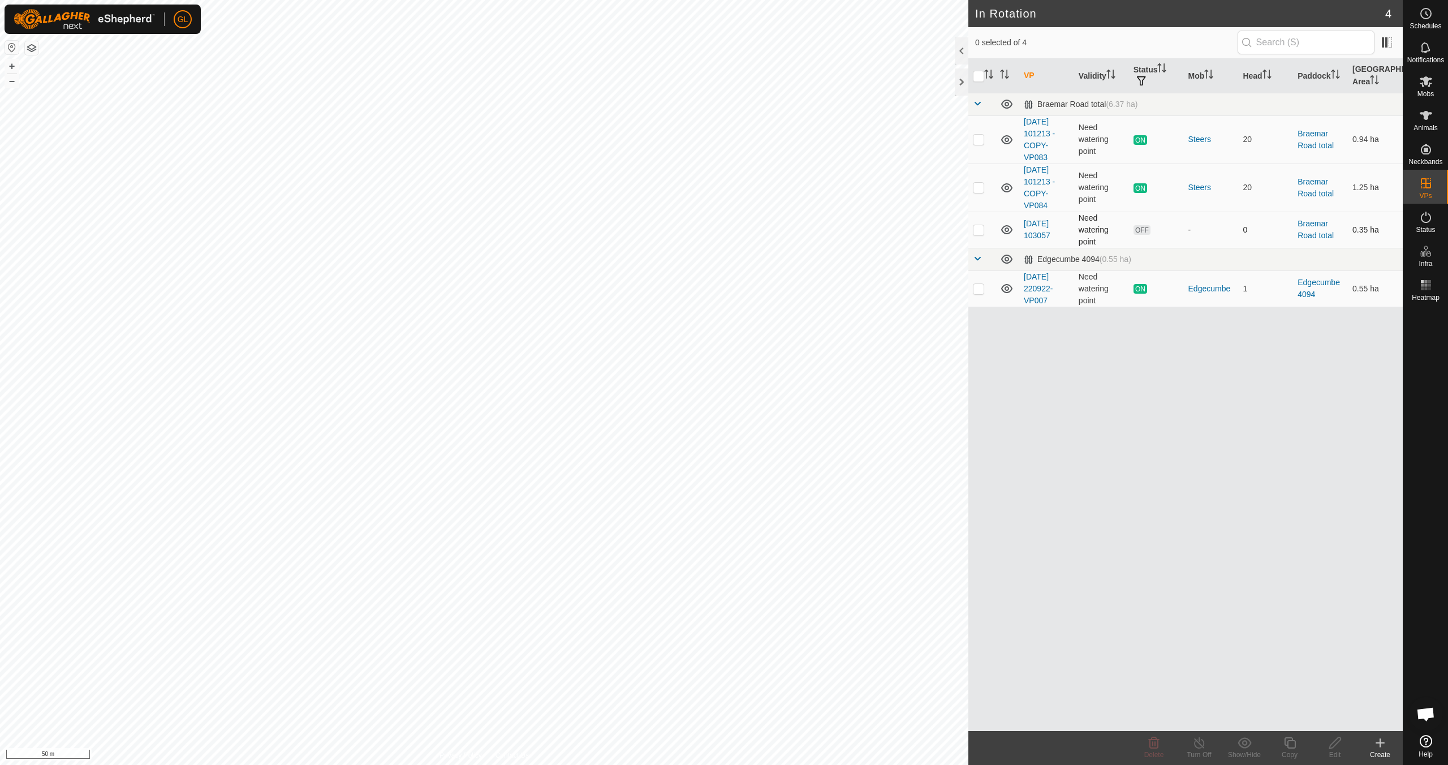
click at [981, 229] on p-checkbox at bounding box center [978, 229] width 11 height 9
checkbox input "true"
click at [1293, 745] on icon at bounding box center [1290, 743] width 14 height 14
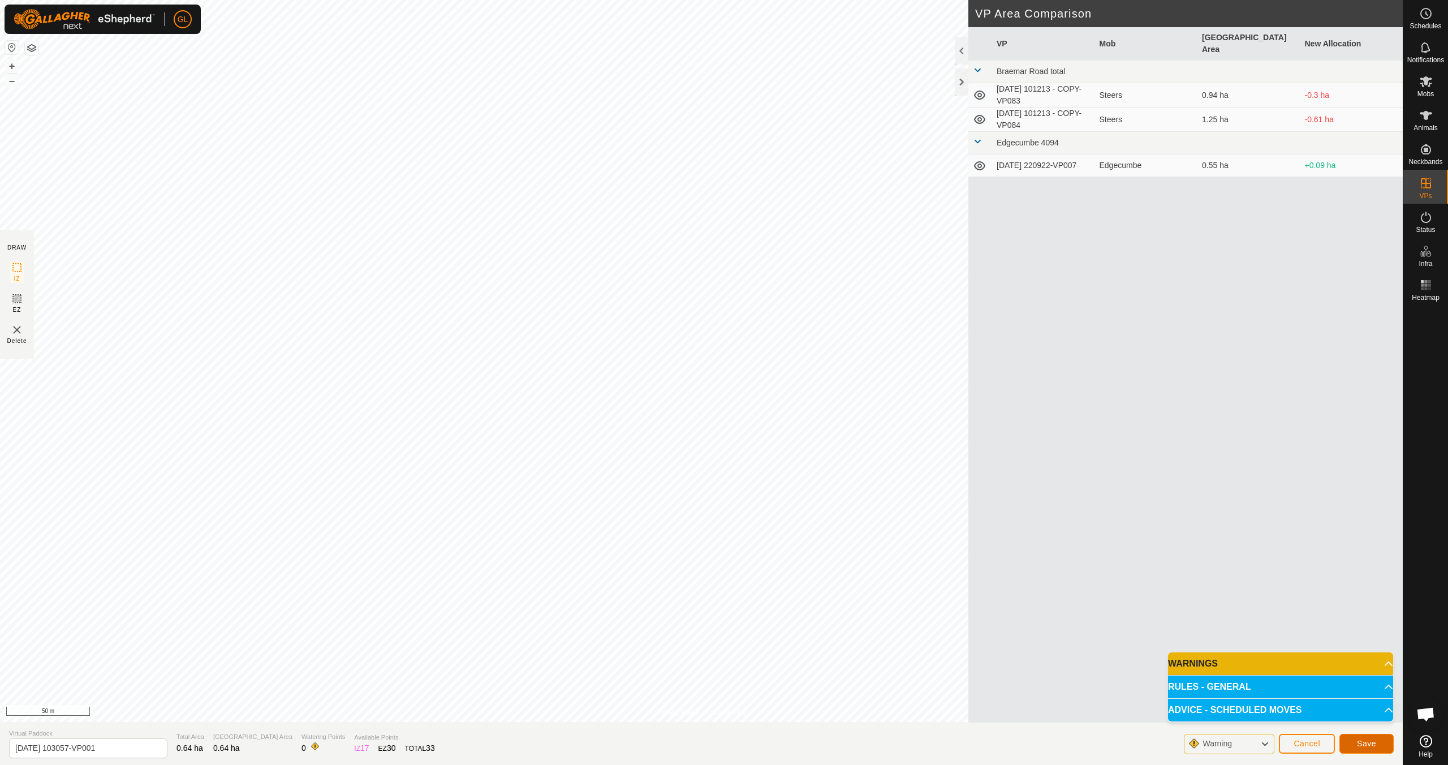
click at [1370, 746] on span "Save" at bounding box center [1366, 743] width 19 height 9
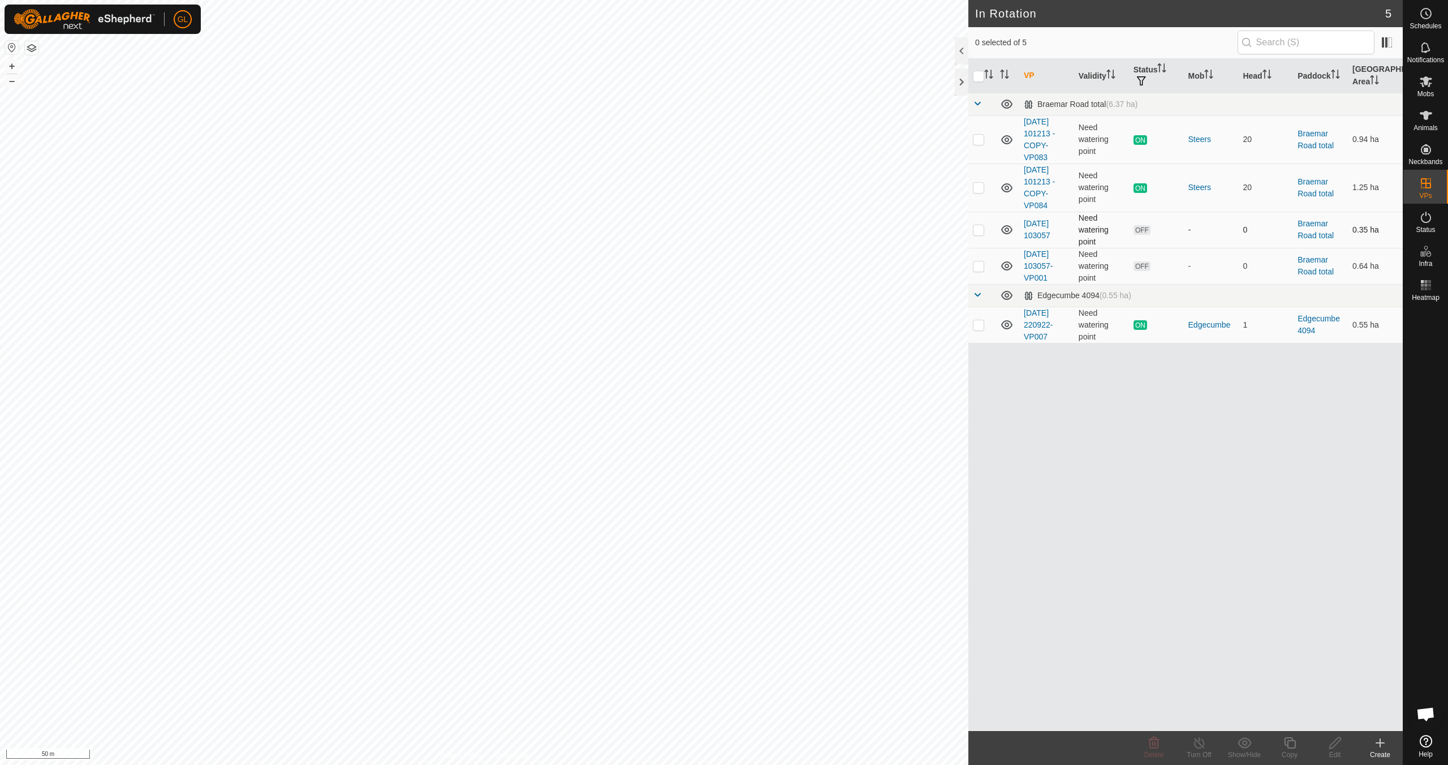
click at [978, 229] on p-checkbox at bounding box center [978, 229] width 11 height 9
checkbox input "false"
click at [977, 265] on p-checkbox at bounding box center [978, 265] width 11 height 9
checkbox input "true"
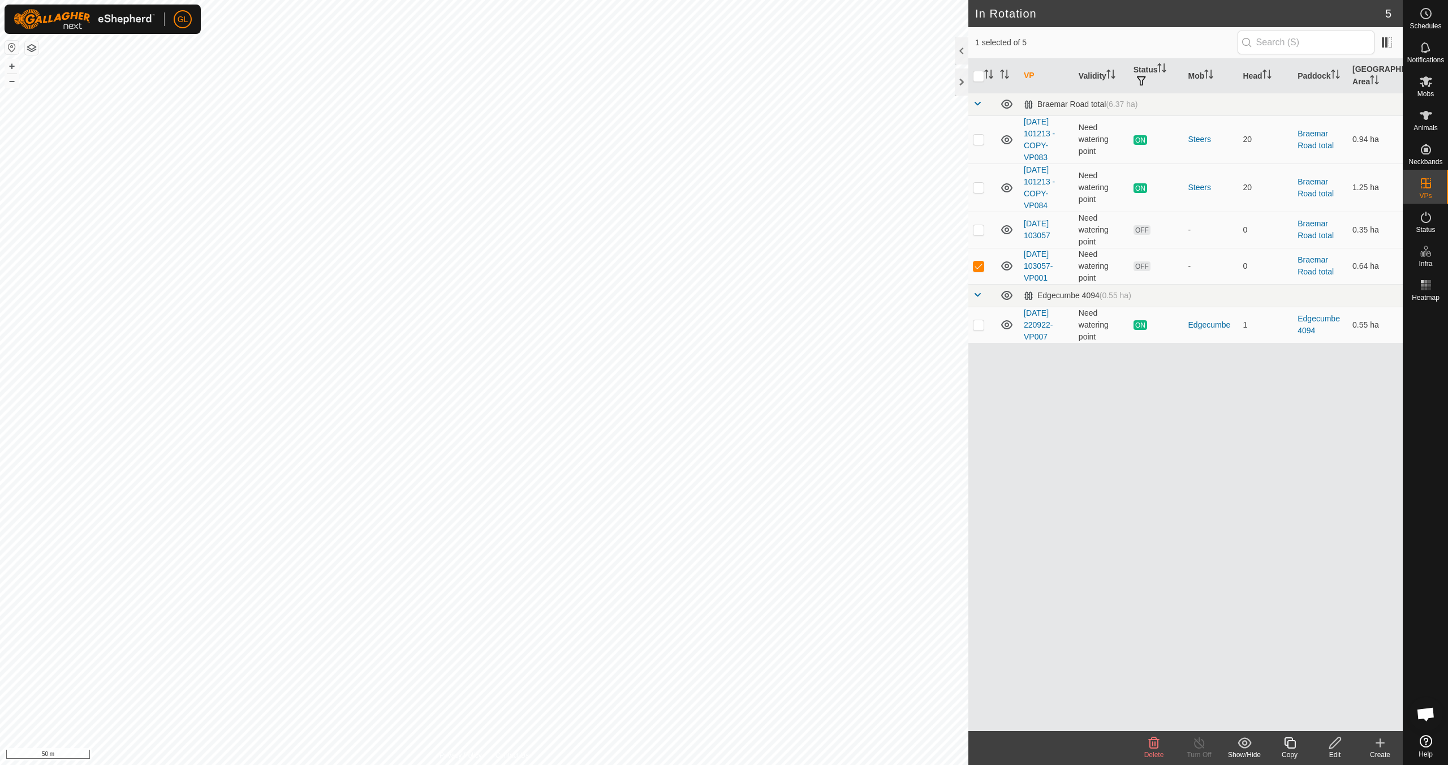
click at [1336, 745] on icon at bounding box center [1335, 743] width 14 height 14
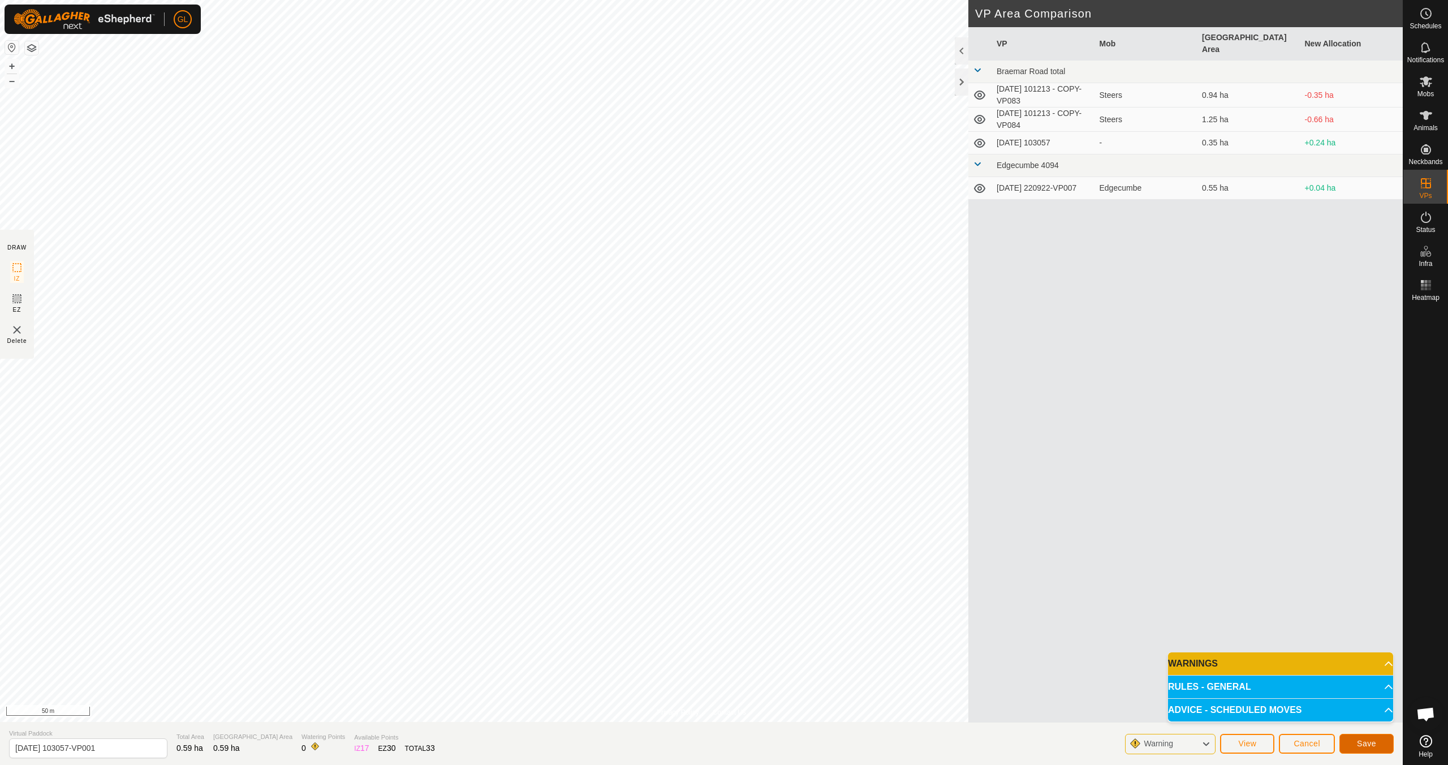
click at [1370, 742] on span "Save" at bounding box center [1366, 743] width 19 height 9
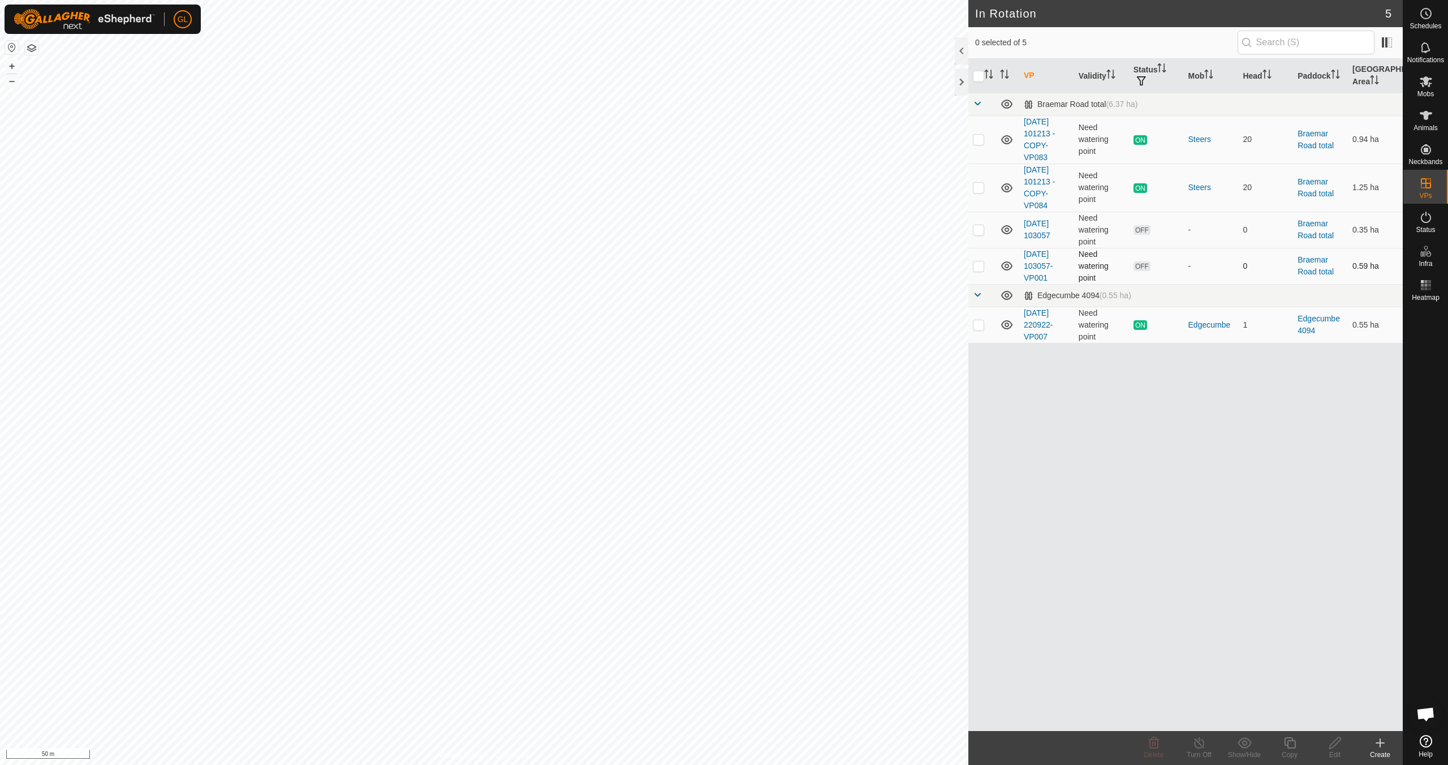
click at [979, 263] on p-checkbox at bounding box center [978, 265] width 11 height 9
checkbox input "true"
click at [1334, 743] on icon at bounding box center [1335, 743] width 14 height 14
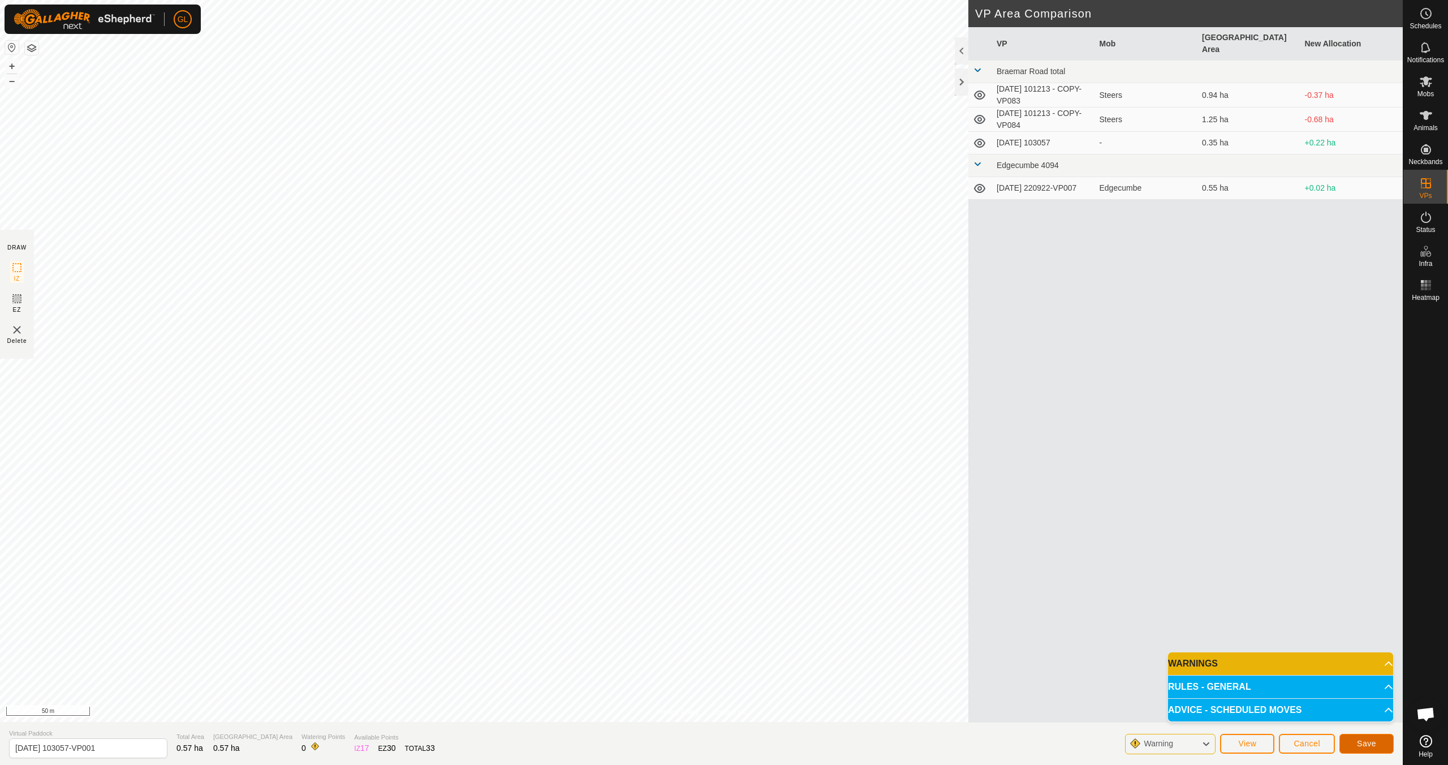
click at [1374, 745] on span "Save" at bounding box center [1366, 743] width 19 height 9
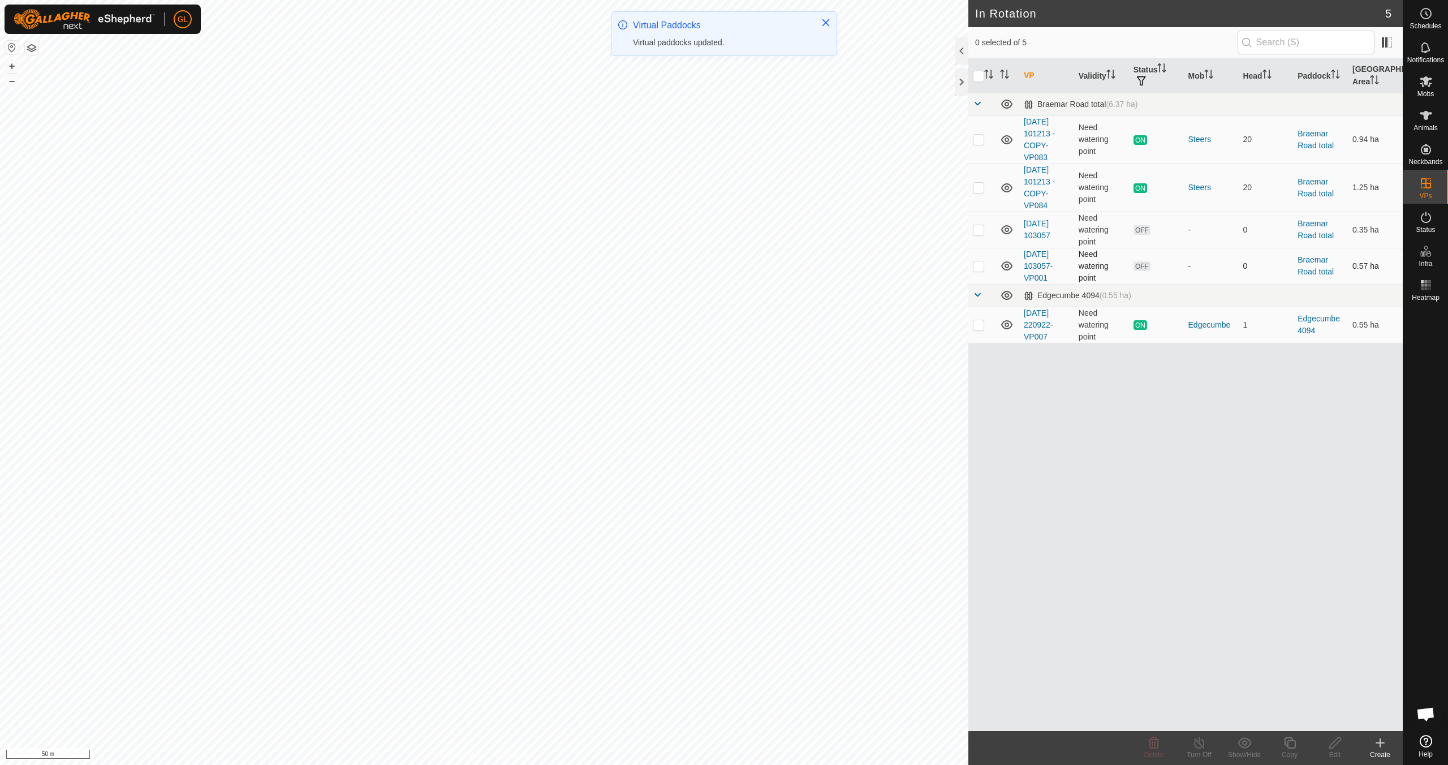
click at [977, 266] on p-checkbox at bounding box center [978, 265] width 11 height 9
checkbox input "true"
click at [1332, 743] on icon at bounding box center [1335, 742] width 11 height 11
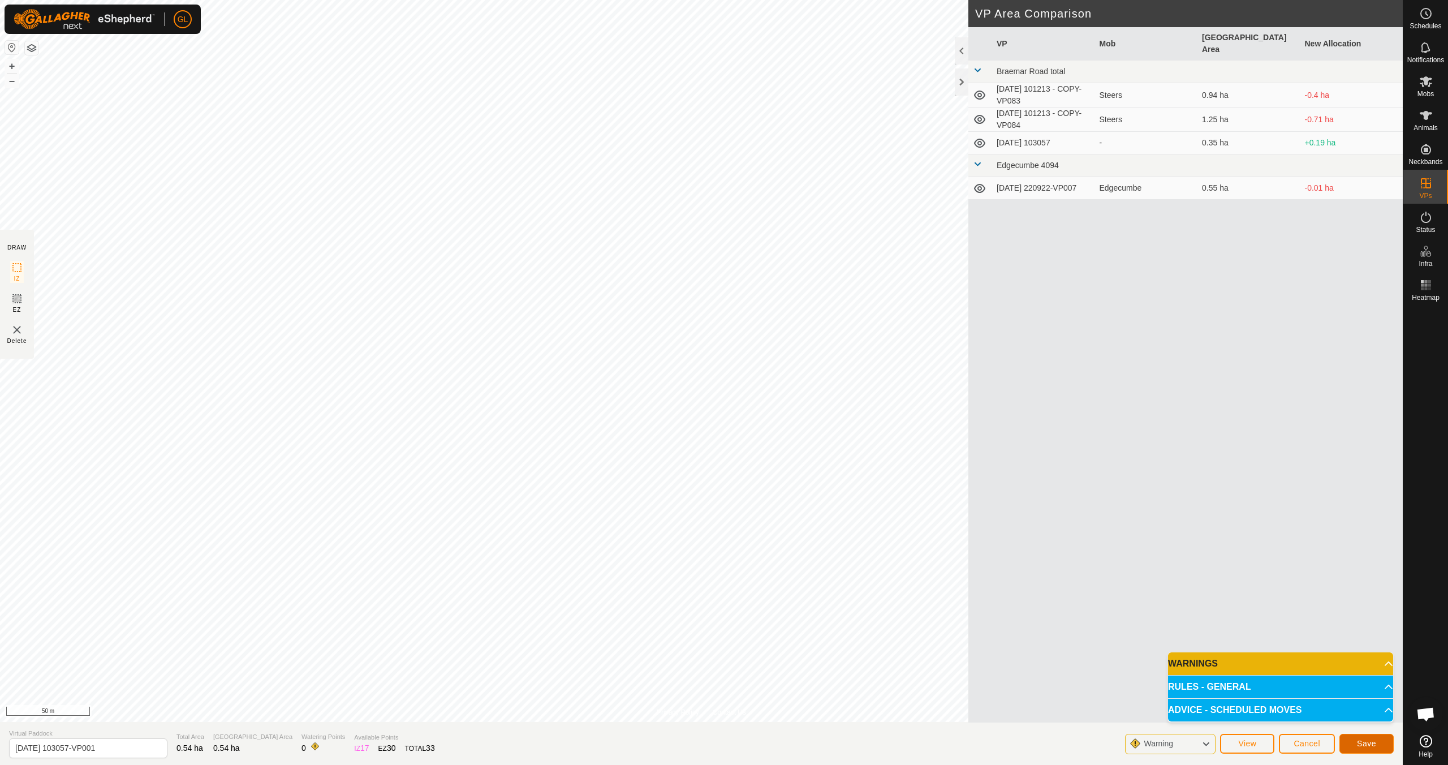
click at [1366, 739] on span "Save" at bounding box center [1366, 743] width 19 height 9
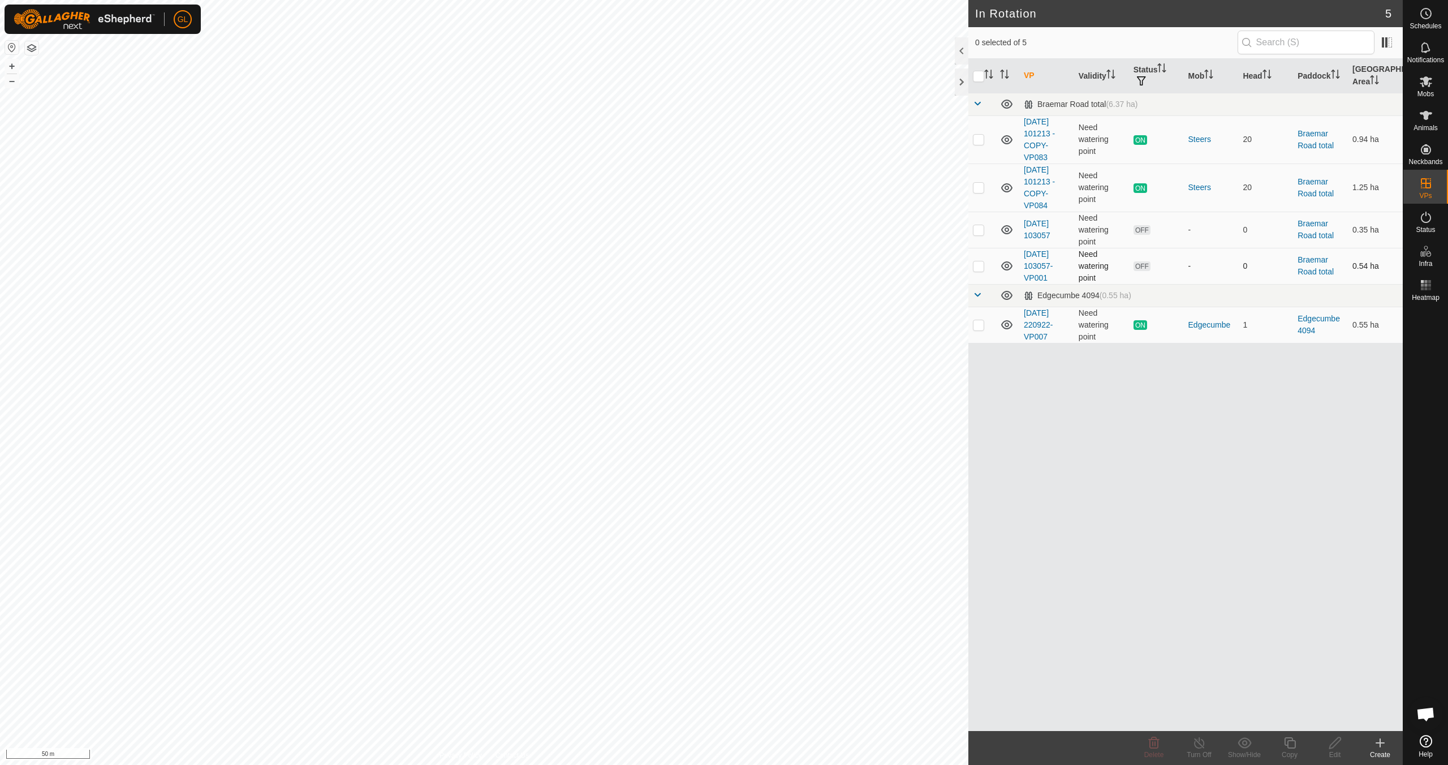
click at [979, 266] on p-checkbox at bounding box center [978, 265] width 11 height 9
checkbox input "true"
click at [1336, 746] on icon at bounding box center [1335, 743] width 14 height 14
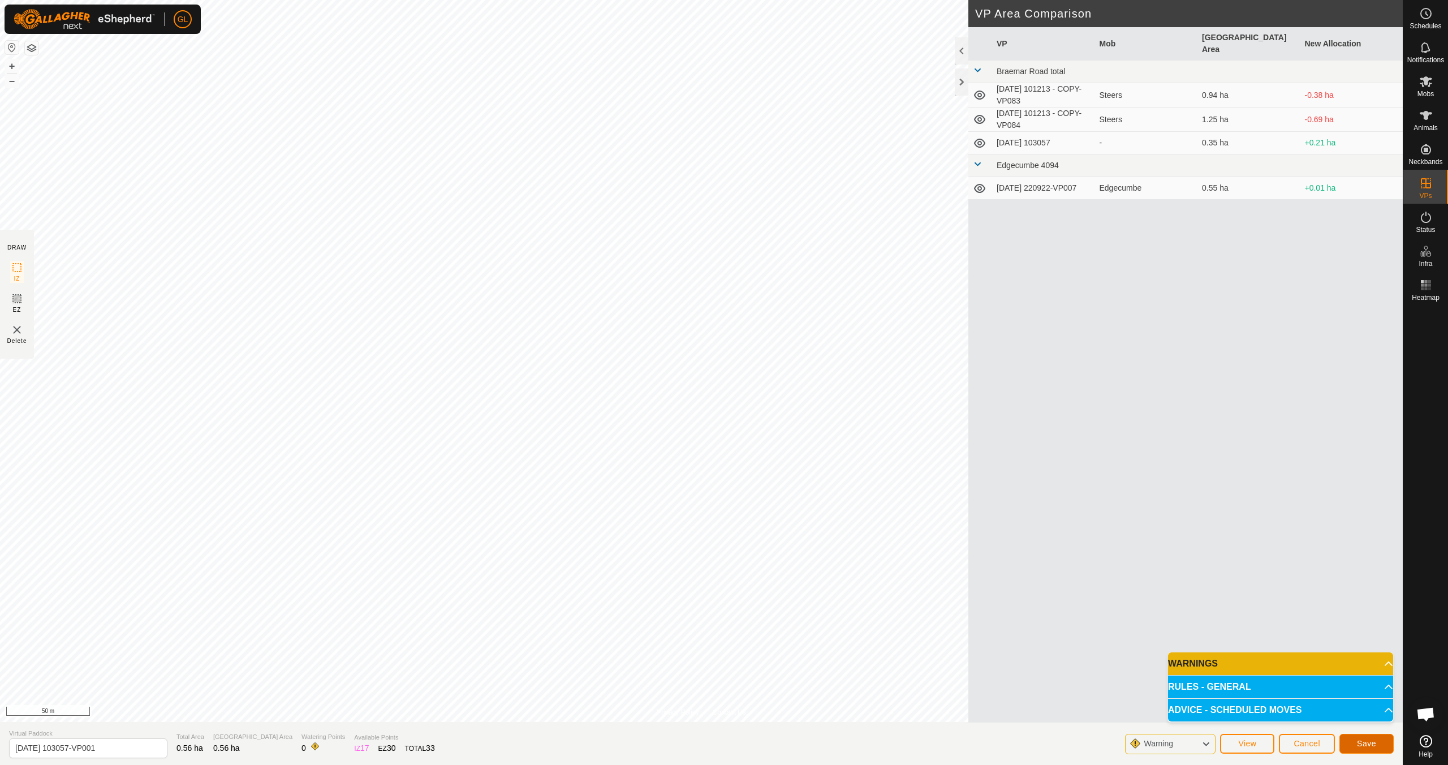
click at [1366, 745] on span "Save" at bounding box center [1366, 743] width 19 height 9
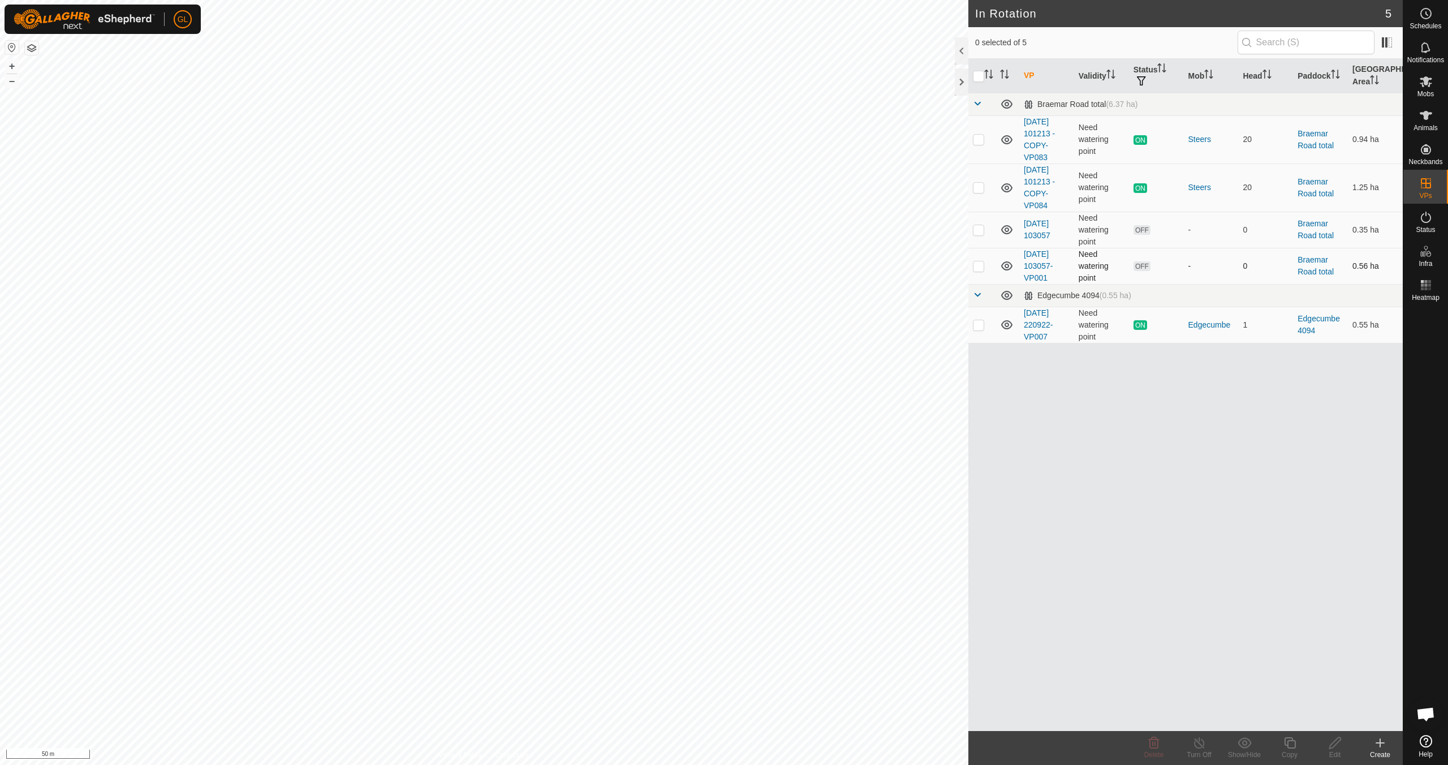
click at [978, 266] on p-checkbox at bounding box center [978, 265] width 11 height 9
checkbox input "true"
click at [1333, 745] on icon at bounding box center [1335, 743] width 14 height 14
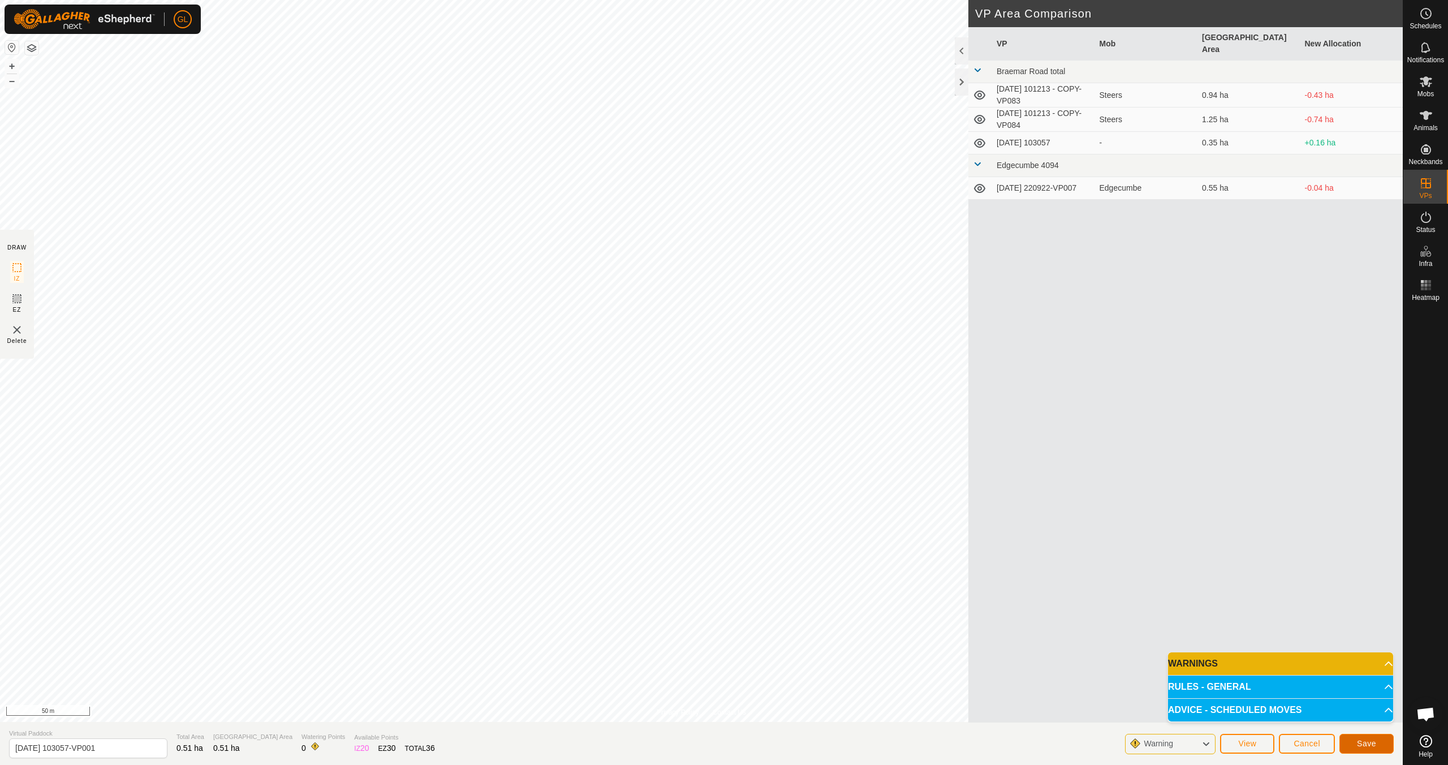
click at [1364, 741] on span "Save" at bounding box center [1366, 743] width 19 height 9
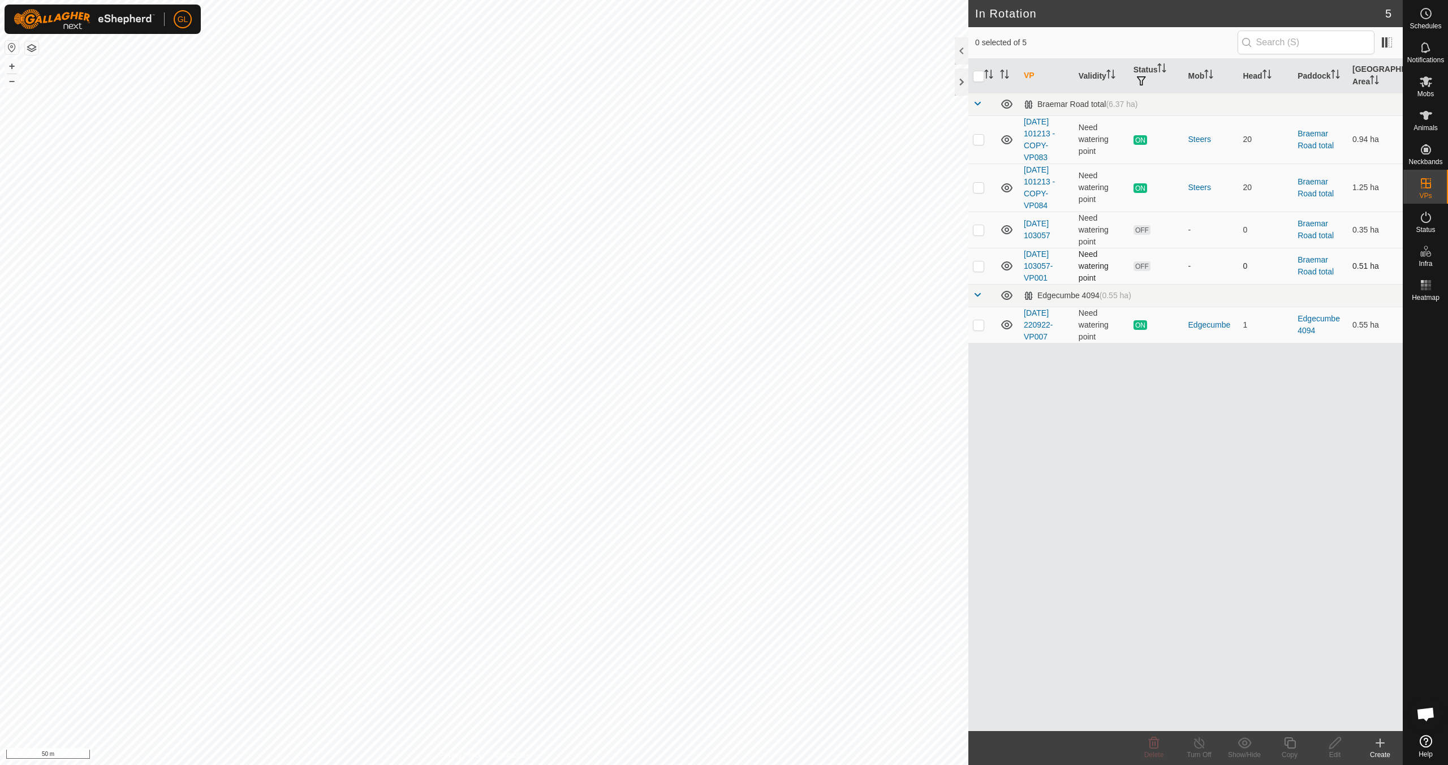
click at [977, 266] on p-checkbox at bounding box center [978, 265] width 11 height 9
checkbox input "true"
click at [1290, 747] on icon at bounding box center [1289, 742] width 11 height 11
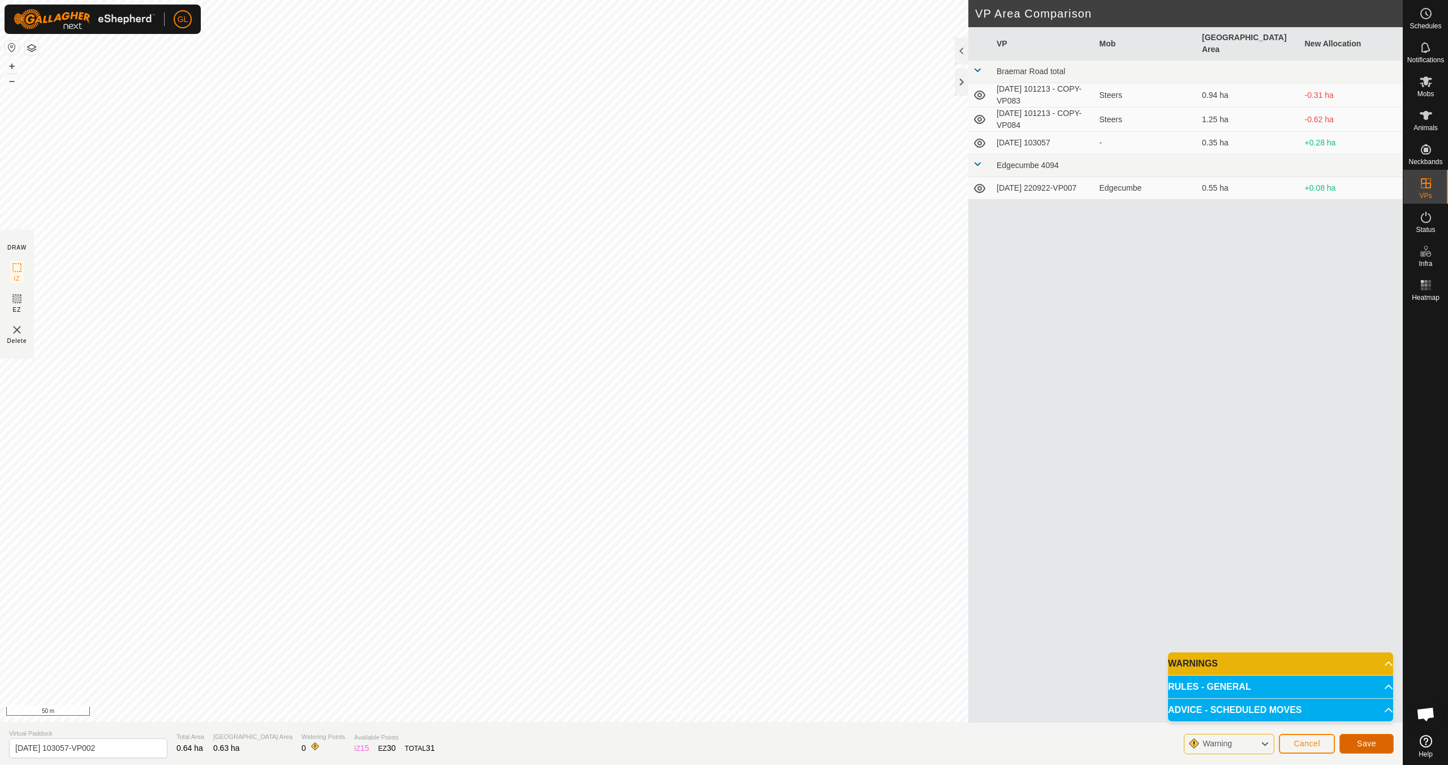
click at [1365, 743] on span "Save" at bounding box center [1366, 743] width 19 height 9
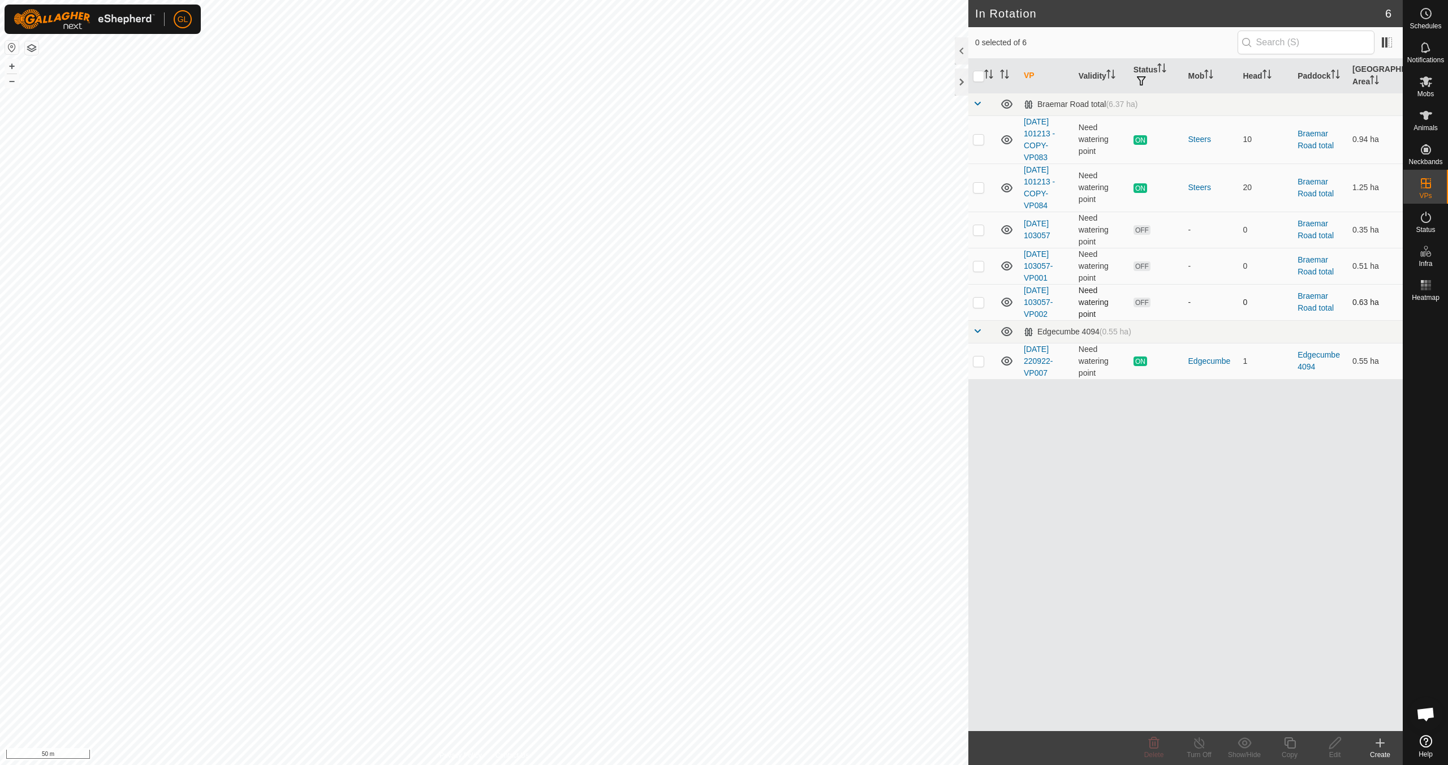
click at [978, 303] on p-checkbox at bounding box center [978, 302] width 11 height 9
checkbox input "true"
click at [1329, 742] on icon at bounding box center [1335, 743] width 14 height 14
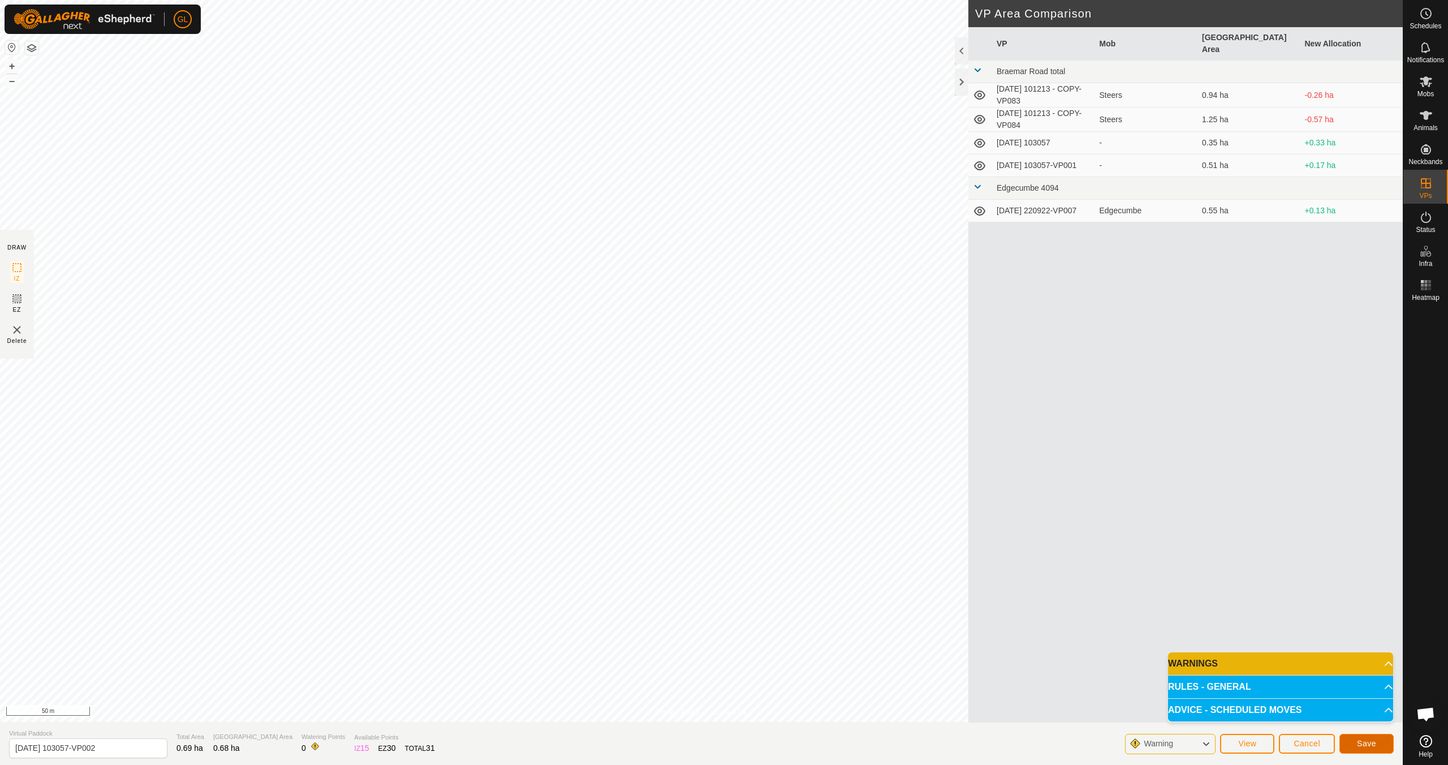
click at [1356, 745] on button "Save" at bounding box center [1367, 744] width 54 height 20
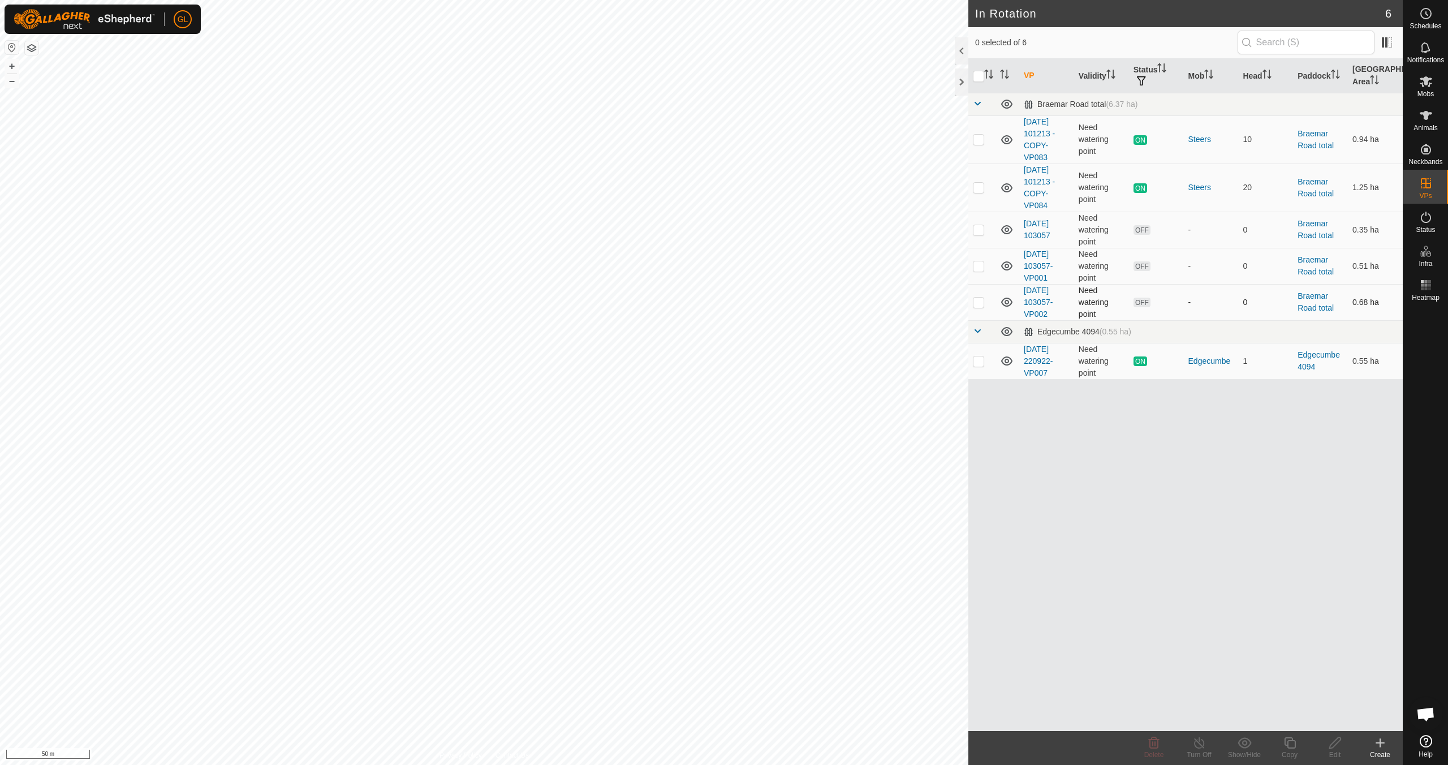
click at [980, 302] on p-checkbox at bounding box center [978, 302] width 11 height 9
checkbox input "true"
click at [1337, 745] on icon at bounding box center [1335, 743] width 14 height 14
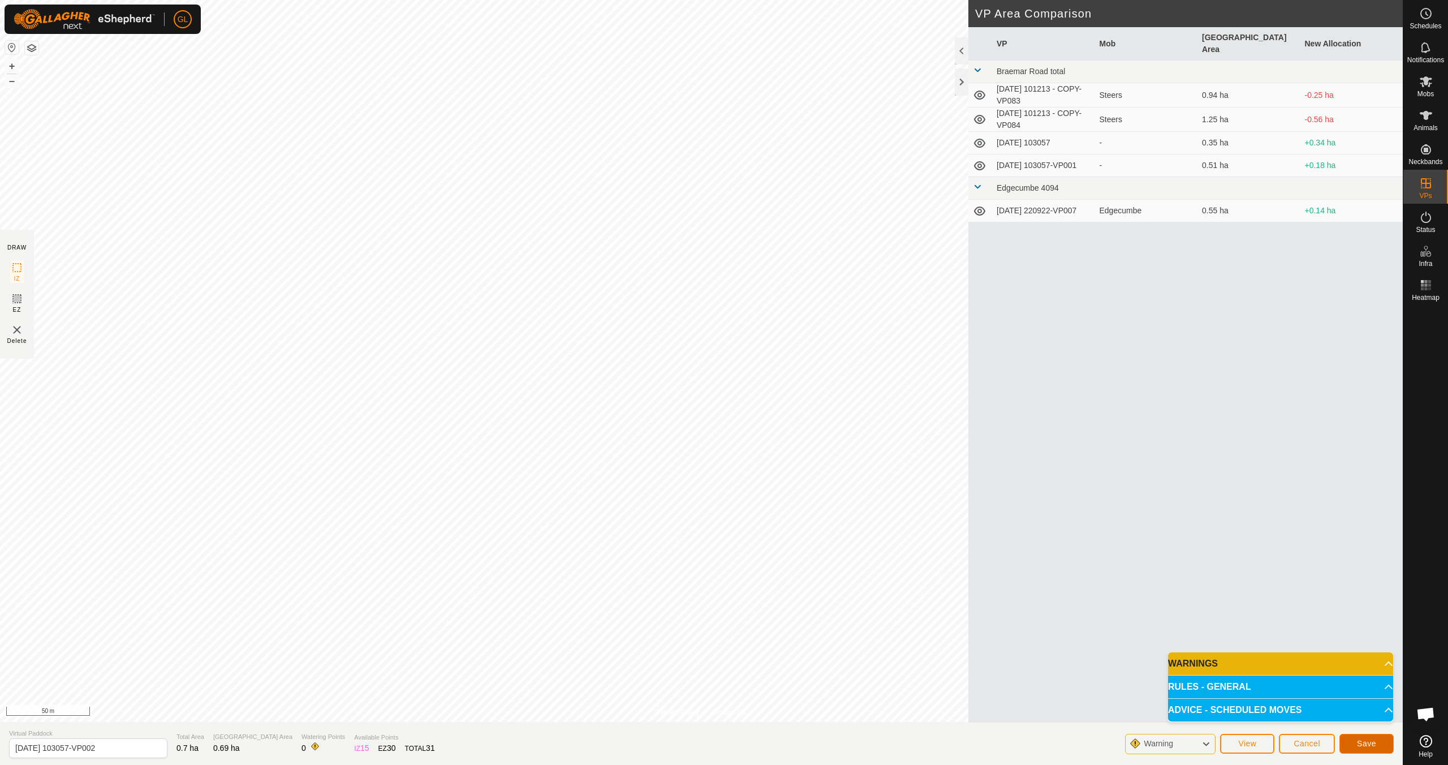
click at [1362, 743] on span "Save" at bounding box center [1366, 743] width 19 height 9
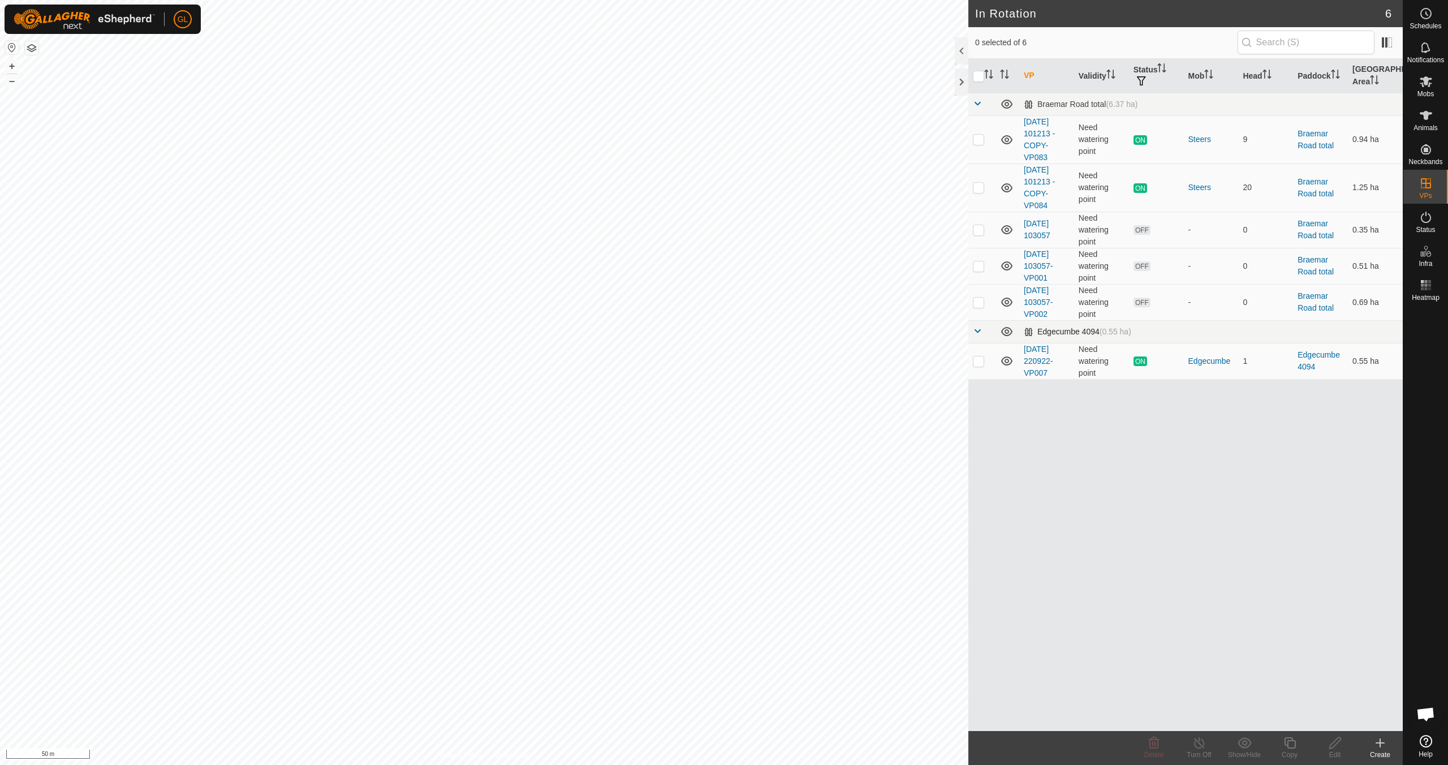
click at [979, 299] on p-checkbox at bounding box center [978, 302] width 11 height 9
checkbox input "true"
click at [1339, 746] on icon at bounding box center [1335, 743] width 14 height 14
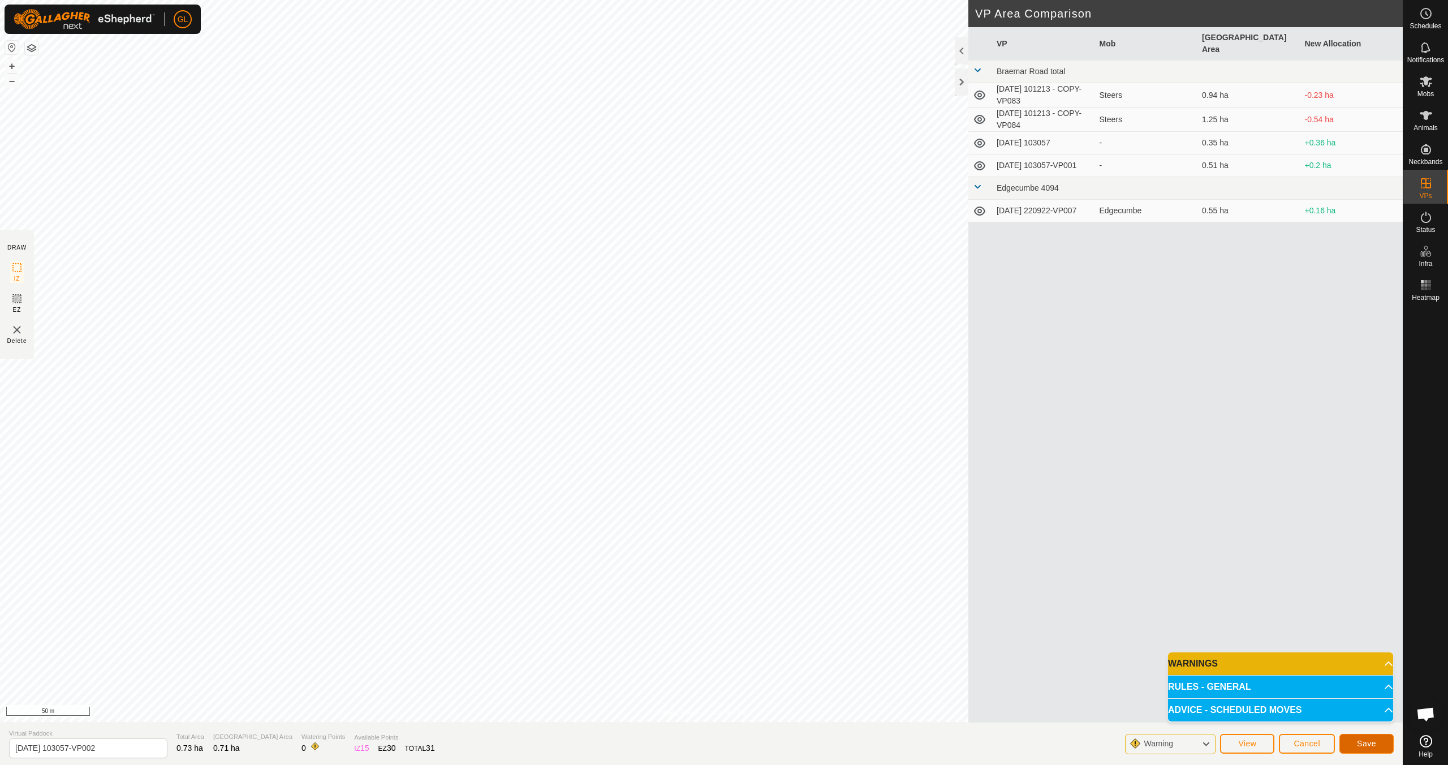
click at [1364, 743] on span "Save" at bounding box center [1366, 743] width 19 height 9
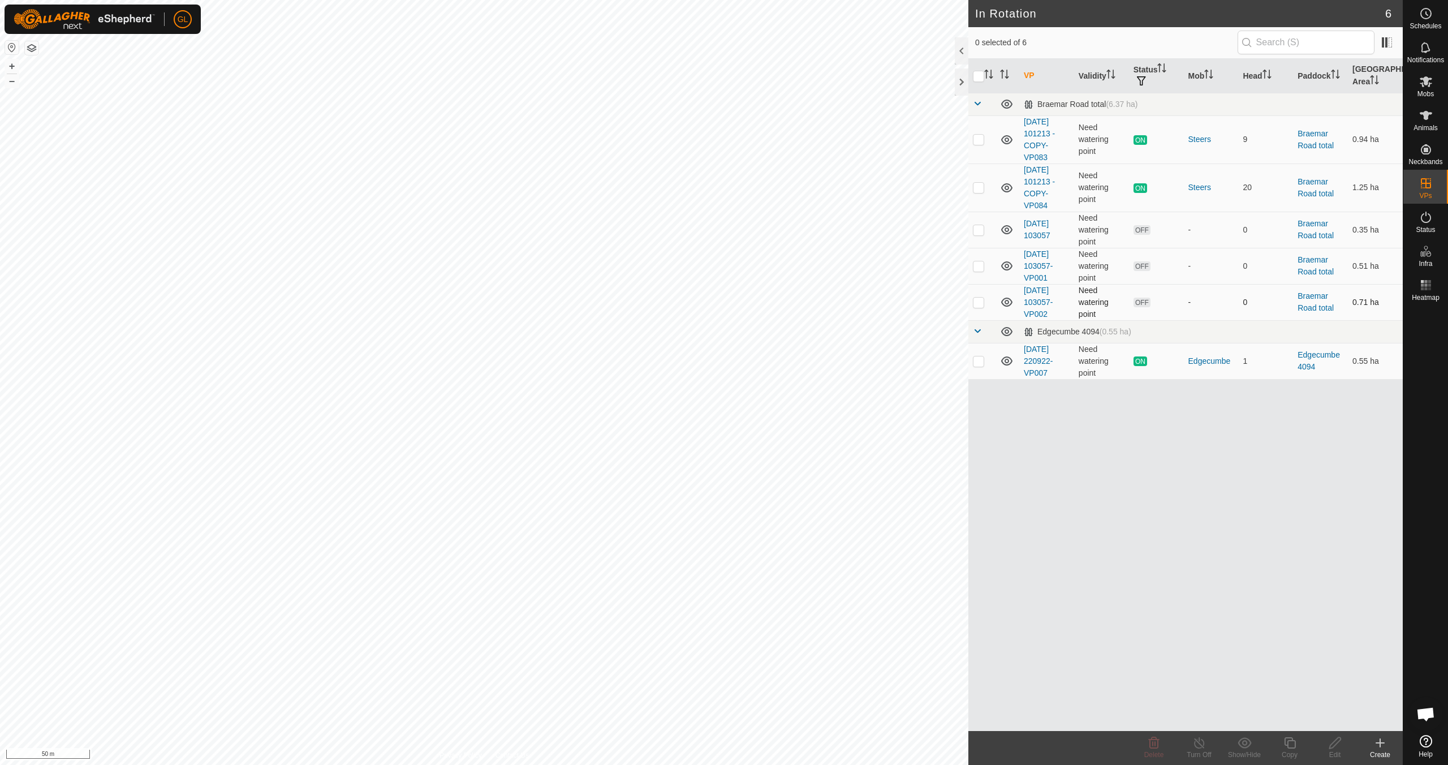
click at [978, 303] on p-checkbox at bounding box center [978, 302] width 11 height 9
checkbox input "true"
click at [1334, 748] on icon at bounding box center [1335, 743] width 14 height 14
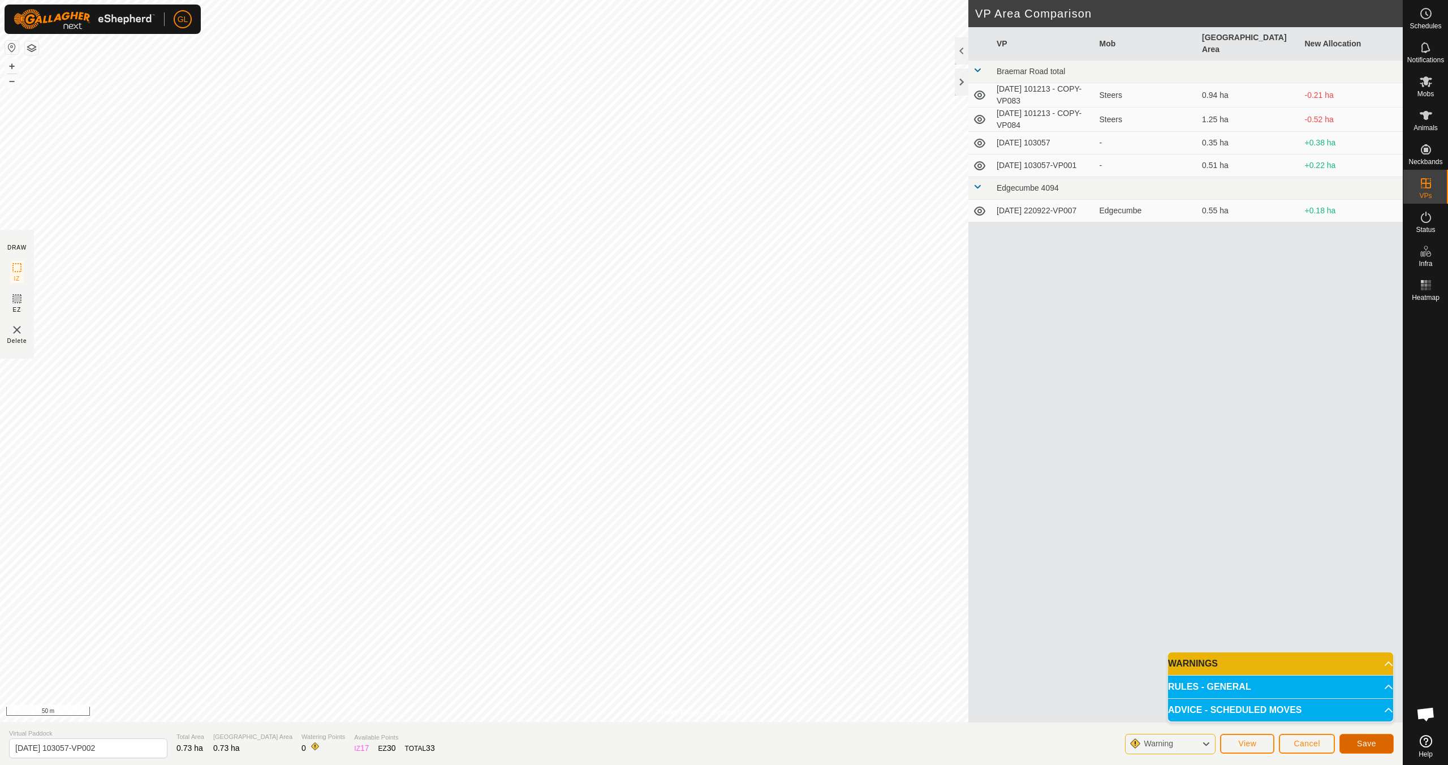
click at [1363, 742] on span "Save" at bounding box center [1366, 743] width 19 height 9
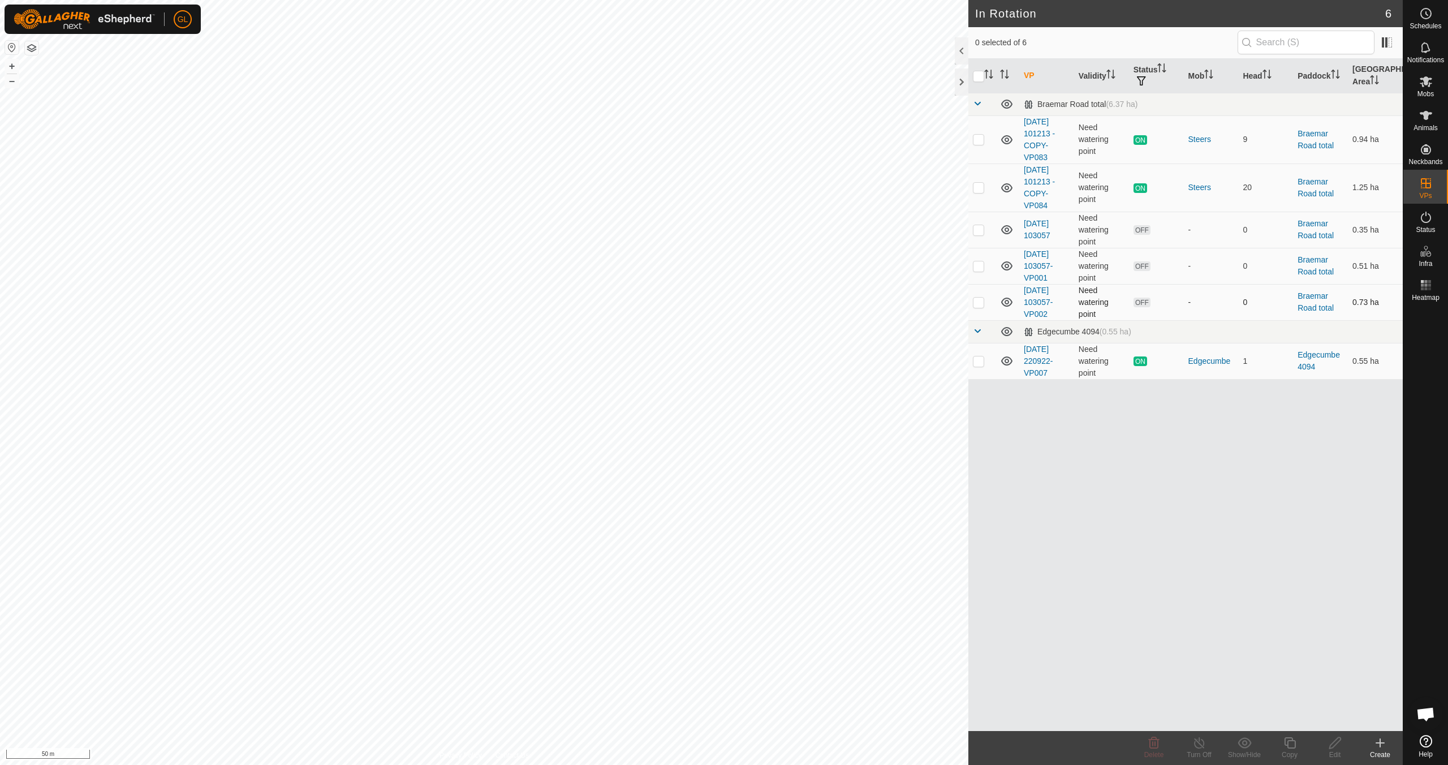
click at [978, 302] on p-checkbox at bounding box center [978, 302] width 11 height 9
checkbox input "true"
click at [1287, 745] on icon at bounding box center [1289, 742] width 11 height 11
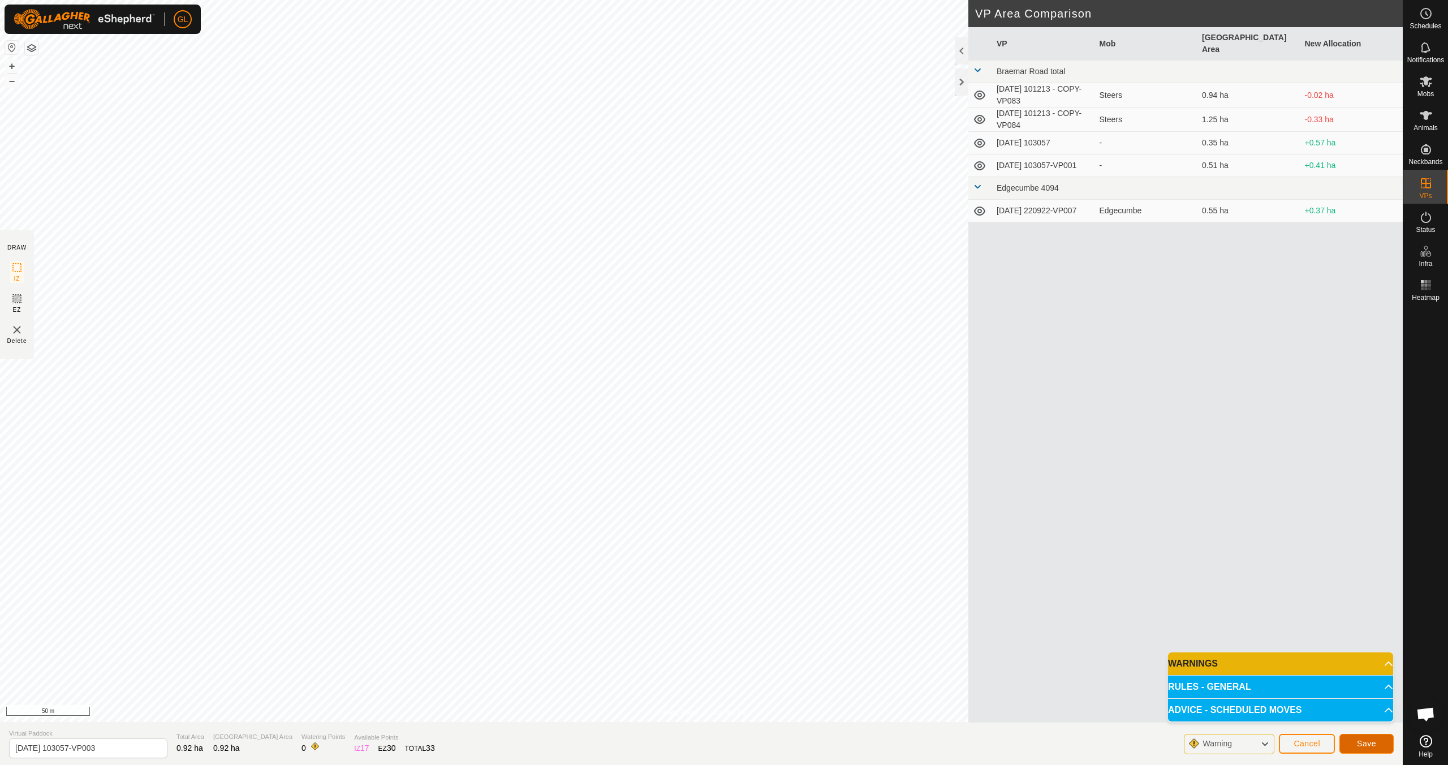
click at [1364, 744] on span "Save" at bounding box center [1366, 743] width 19 height 9
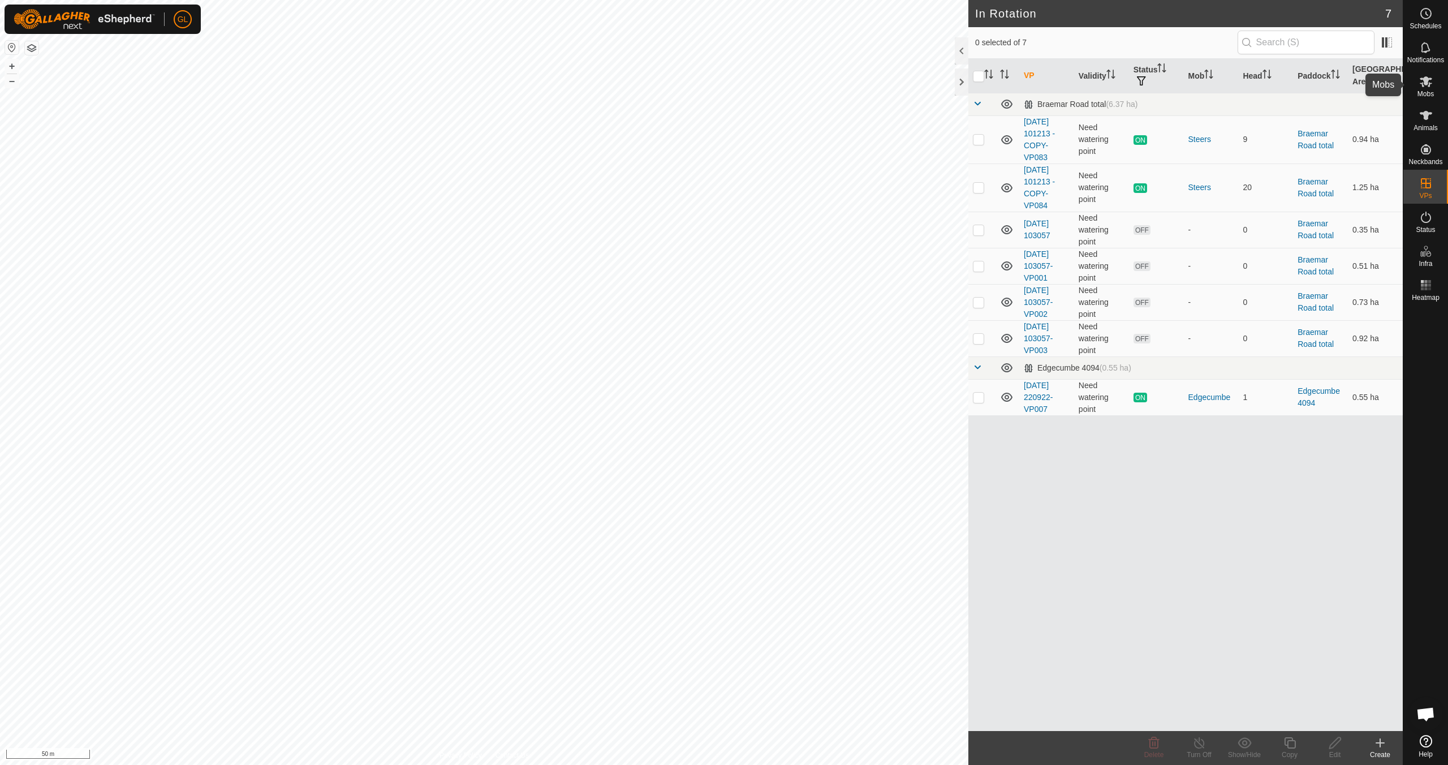
click at [1433, 89] on es-mob-svg-icon at bounding box center [1426, 81] width 20 height 18
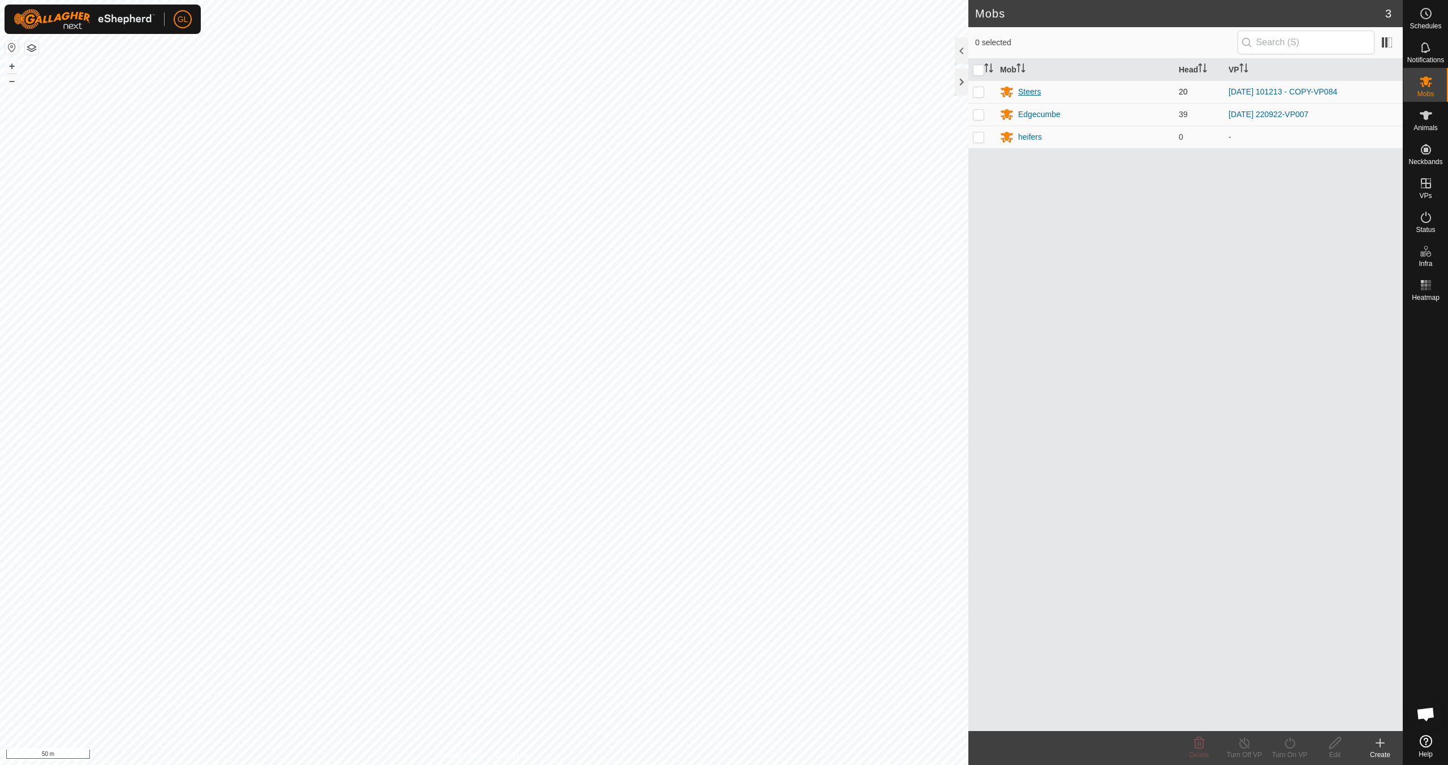
click at [1030, 91] on div "Steers" at bounding box center [1029, 92] width 23 height 12
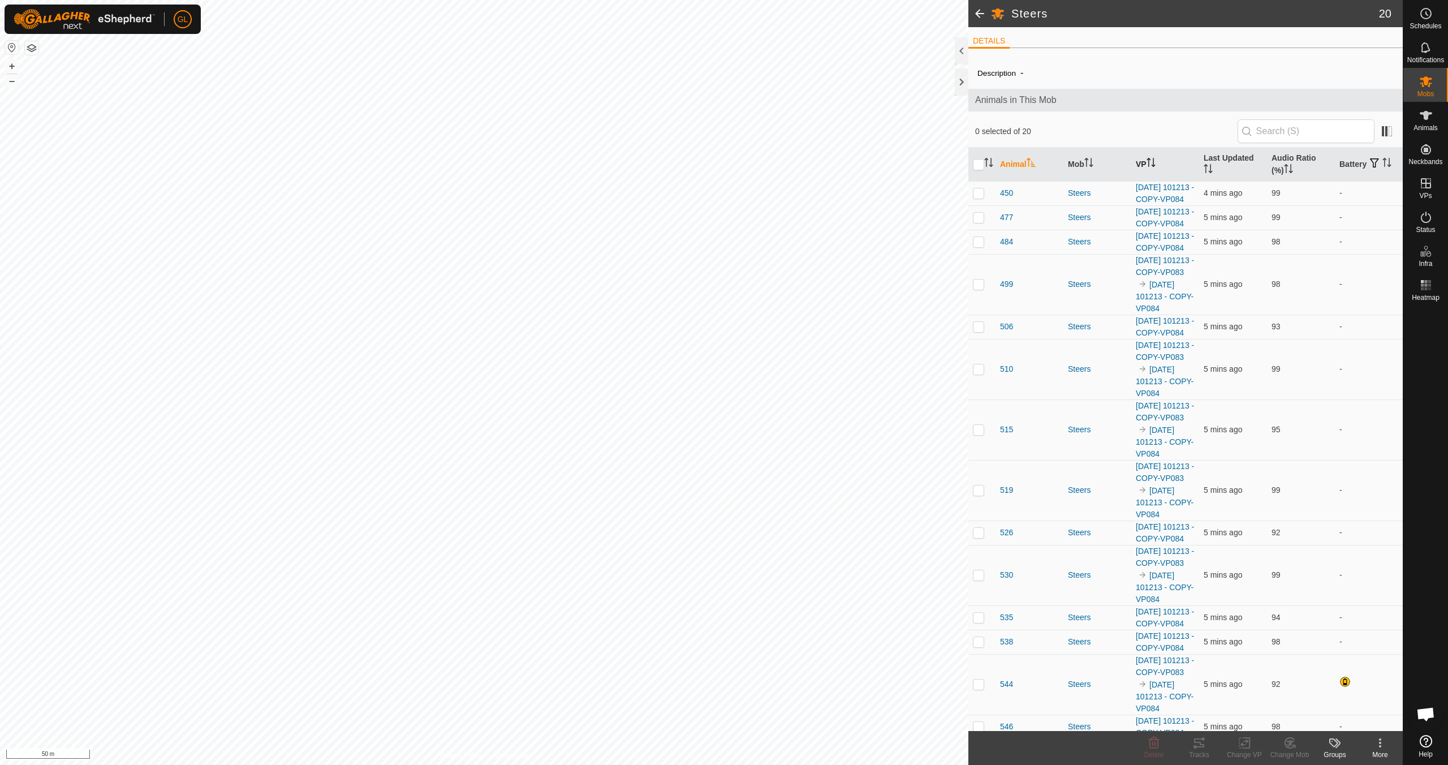
click at [1152, 161] on icon "Activate to sort" at bounding box center [1151, 162] width 9 height 9
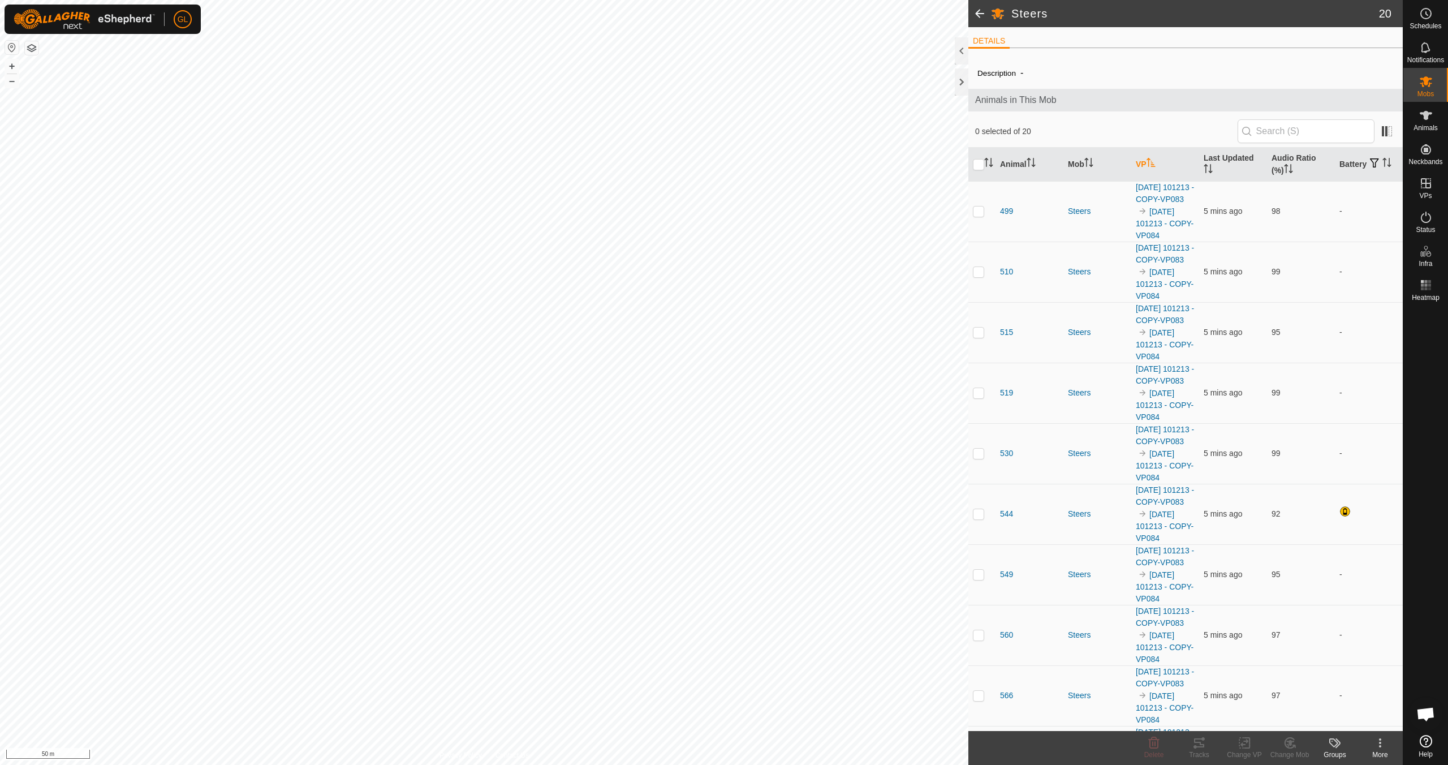
click at [1152, 161] on icon "Activate to sort" at bounding box center [1151, 162] width 9 height 9
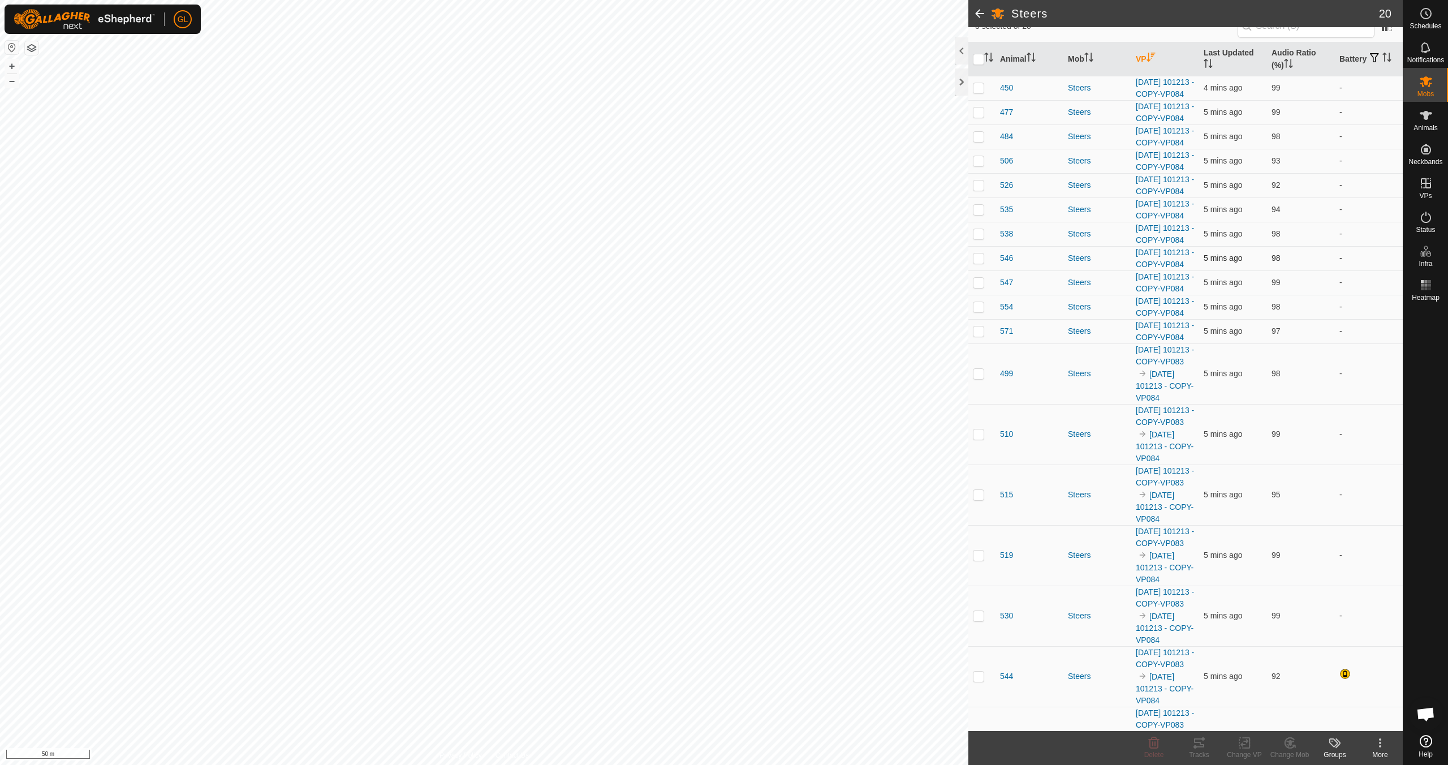
scroll to position [46, 0]
